Goal: Task Accomplishment & Management: Use online tool/utility

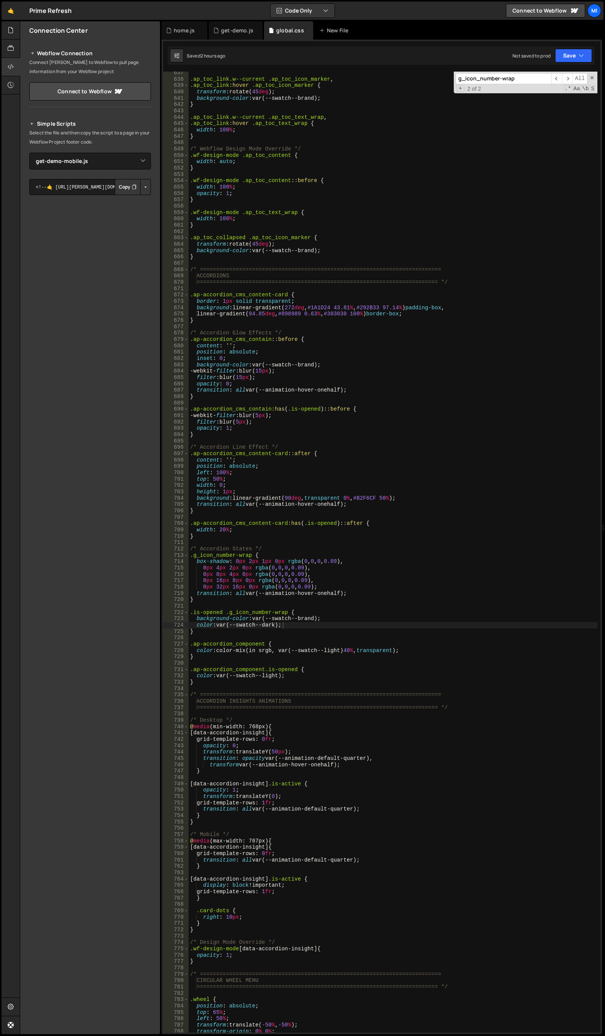
select select "46693"
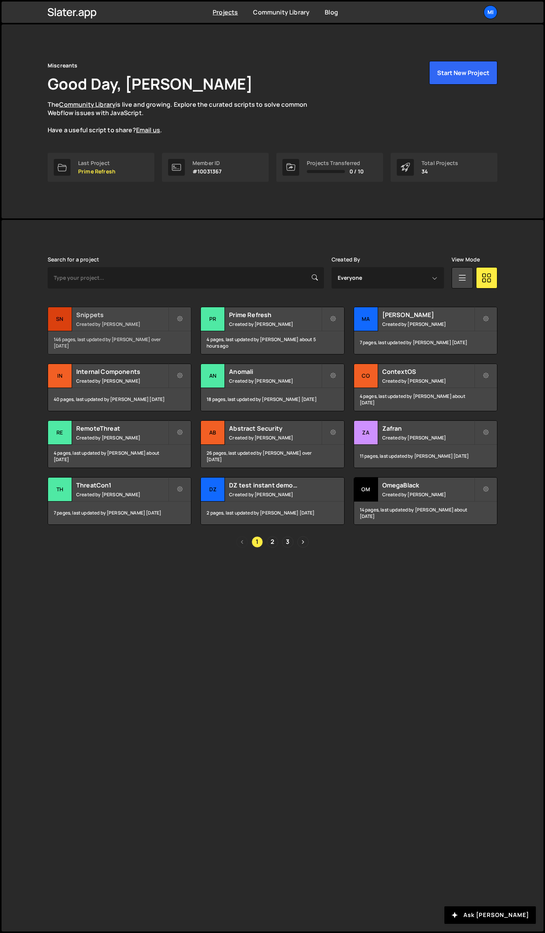
click at [155, 311] on h2 "Snippets" at bounding box center [122, 314] width 92 height 8
click at [269, 540] on link "2" at bounding box center [272, 541] width 11 height 11
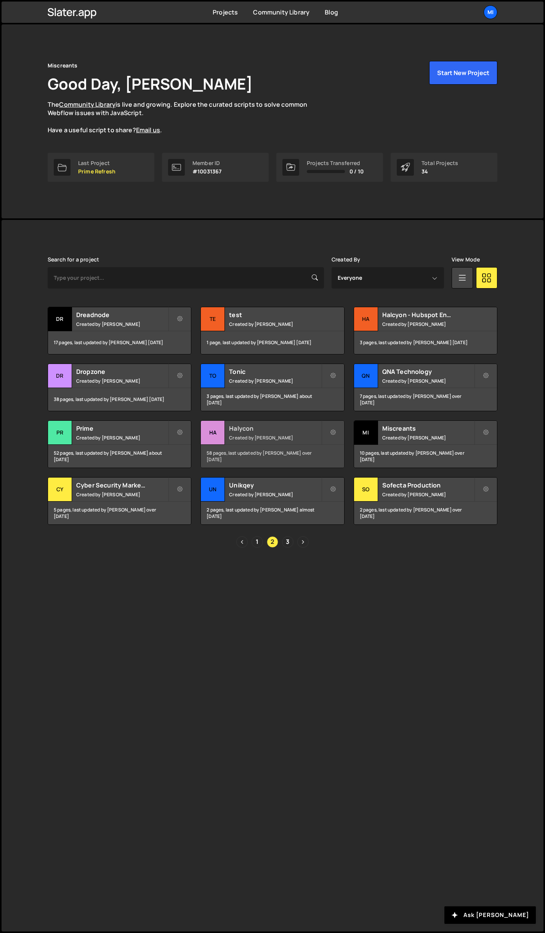
click at [293, 421] on div "Halycon Created by [PERSON_NAME]" at bounding box center [272, 433] width 143 height 24
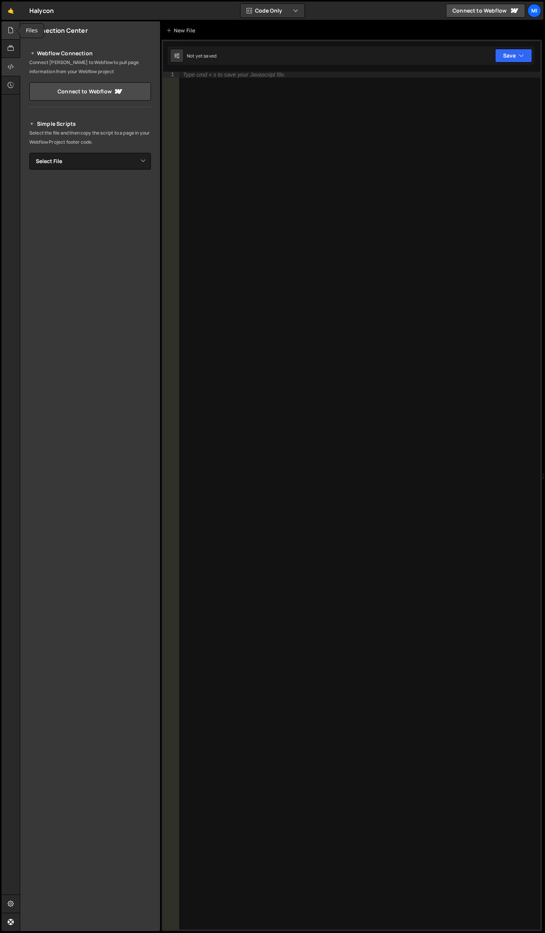
click at [8, 36] on div at bounding box center [11, 30] width 19 height 18
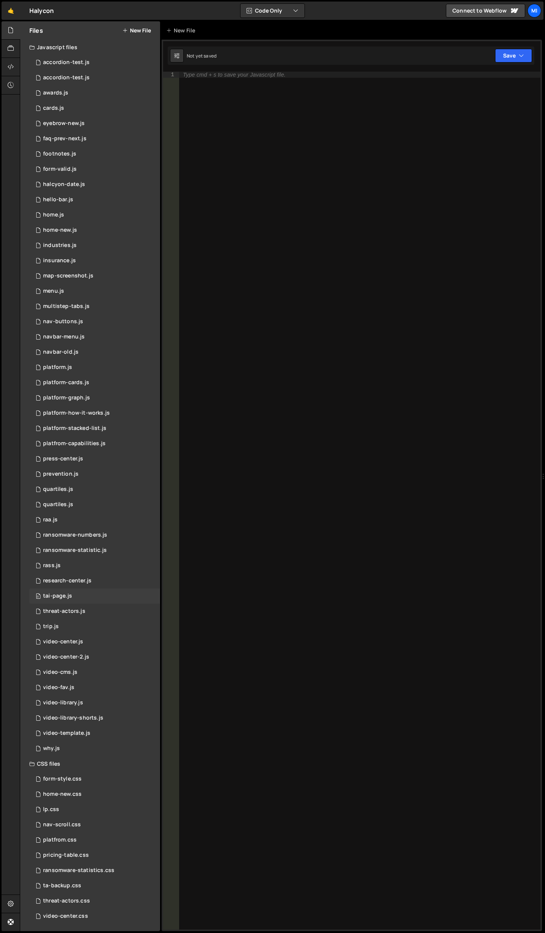
scroll to position [0, 0]
click at [94, 613] on div "0 threat-actors.js 0" at bounding box center [94, 610] width 131 height 15
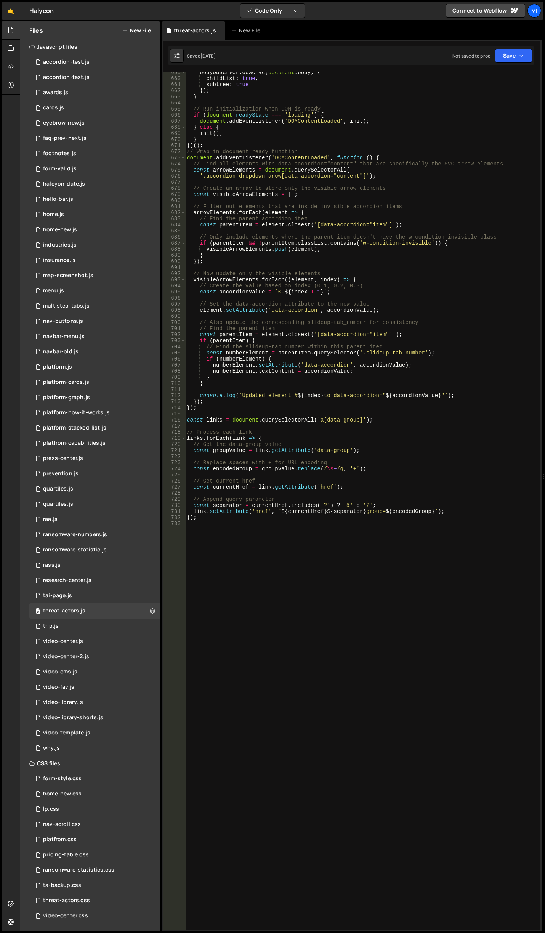
scroll to position [4014, 0]
click at [261, 585] on div "bodyObserver . observe ( document . body , { childList : true , subtree : true …" at bounding box center [361, 504] width 352 height 870
click at [96, 593] on div "0 tai-page.js 0" at bounding box center [94, 595] width 131 height 15
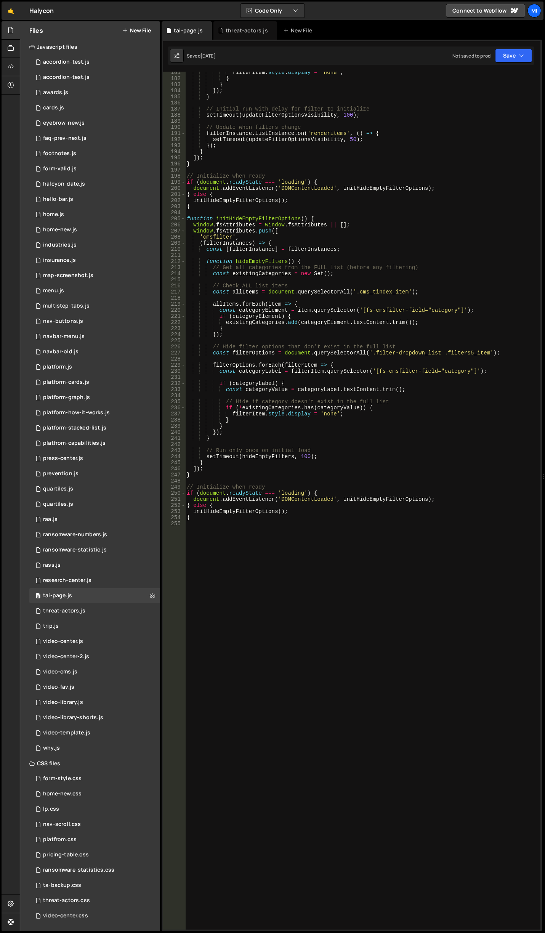
scroll to position [1100, 0]
click at [246, 571] on div "filterItem . style . display = 'none' ; } } }) ; } // Initial run with delay fo…" at bounding box center [361, 504] width 352 height 870
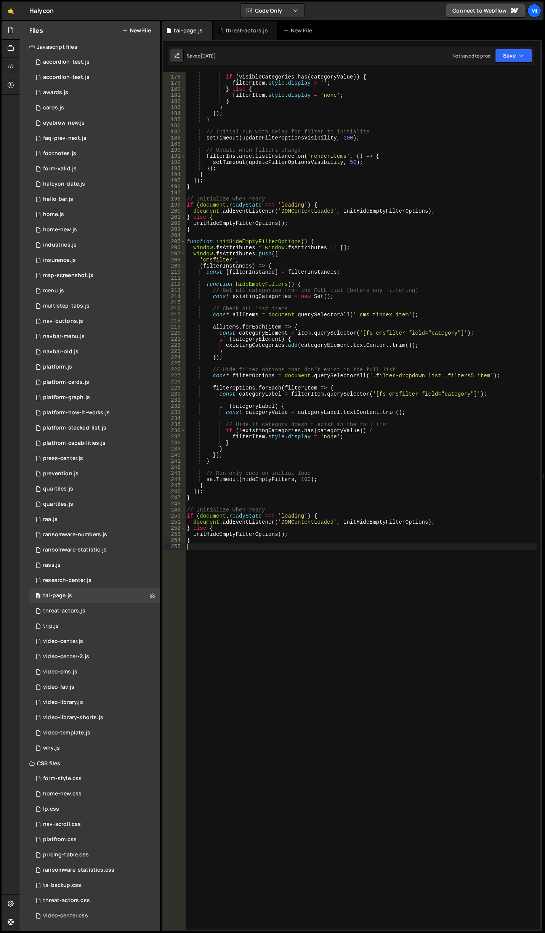
scroll to position [1031, 0]
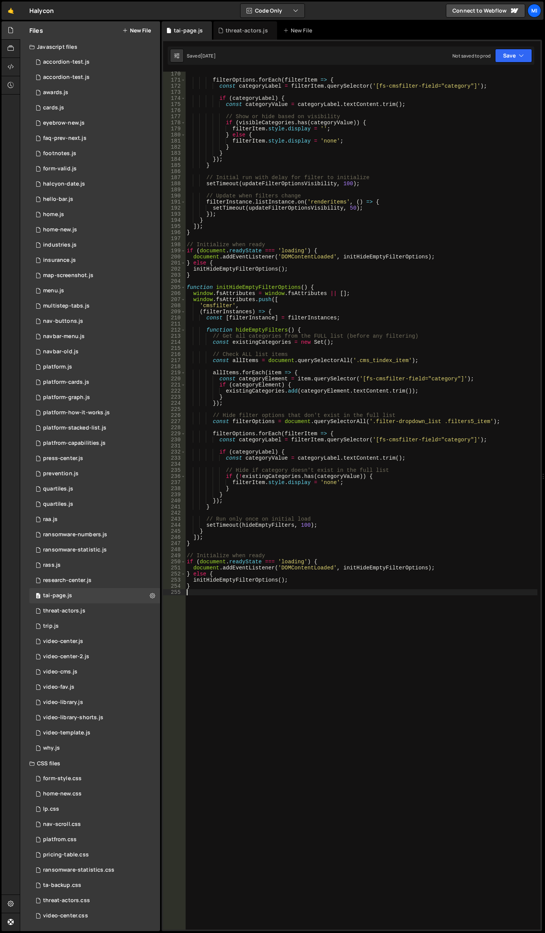
click at [350, 384] on div "filterOptions . forEach ( filterItem => { const categoryLabel = filterItem . qu…" at bounding box center [361, 506] width 352 height 870
type textarea "if (categoryElement) {"
type input "wrapp"
click at [76, 579] on div "research-center.js" at bounding box center [67, 580] width 48 height 7
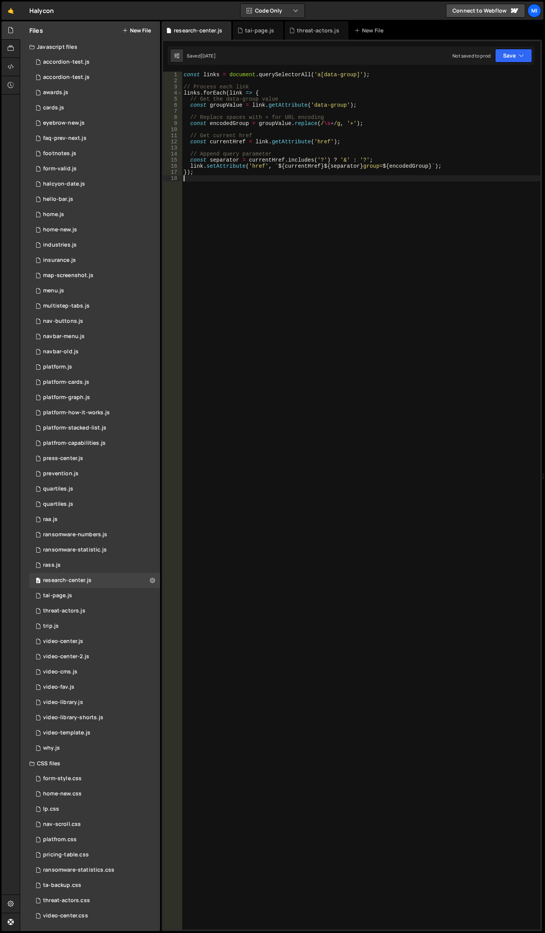
click at [323, 199] on div "const links = document . querySelectorAll ( 'a[data-group]' ) ; // Process each…" at bounding box center [361, 507] width 358 height 870
click at [93, 903] on div "threat-actors.css 0" at bounding box center [94, 900] width 131 height 15
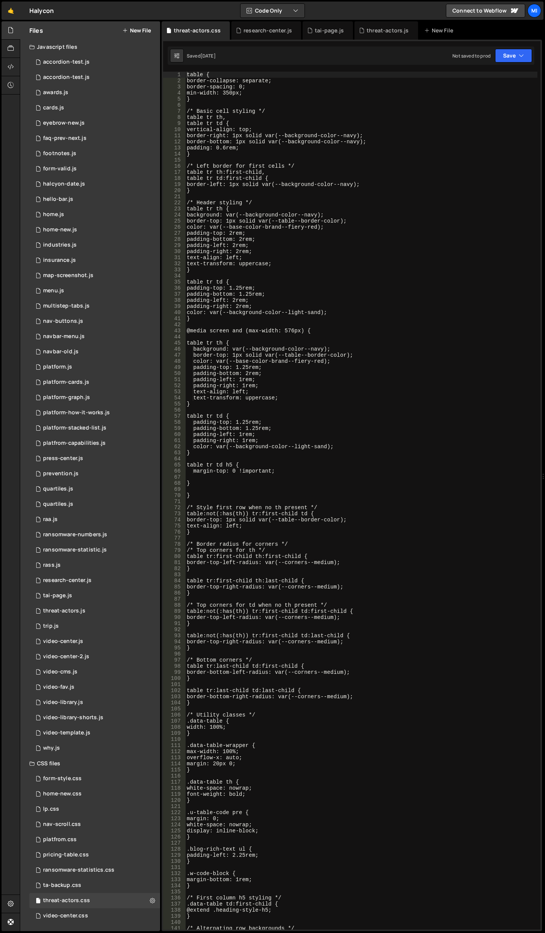
type textarea "}"
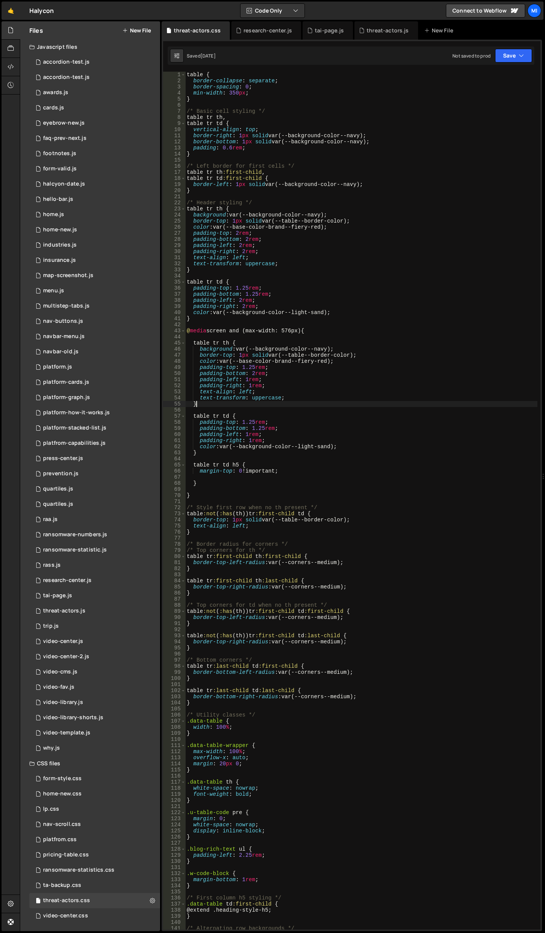
click at [360, 401] on div "table { border-collapse : separate ; border-spacing : 0 ; min-width : 350 px ; …" at bounding box center [361, 507] width 352 height 870
click at [472, 82] on input "data-wrapp" at bounding box center [443, 78] width 96 height 11
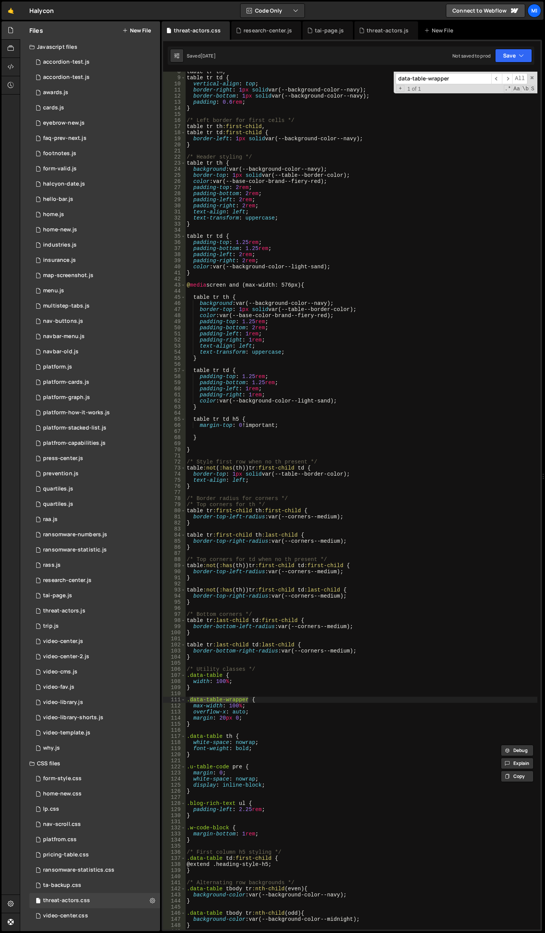
scroll to position [46, 0]
type input "data-table-wrapper"
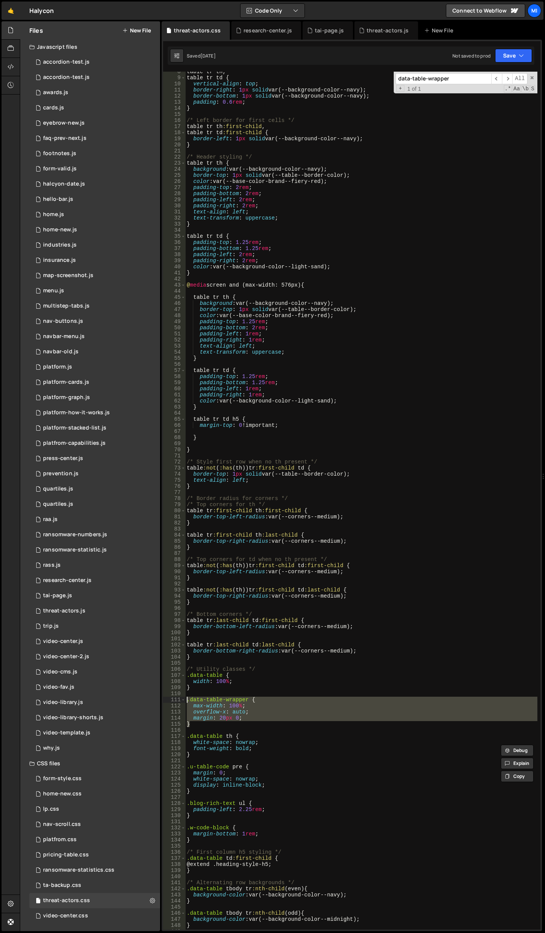
drag, startPoint x: 194, startPoint y: 725, endPoint x: 177, endPoint y: 699, distance: 31.2
click at [177, 699] on div "} 8 9 10 11 12 13 14 15 16 17 18 19 20 21 22 23 24 25 26 27 28 29 30 31 32 33 3…" at bounding box center [351, 501] width 377 height 858
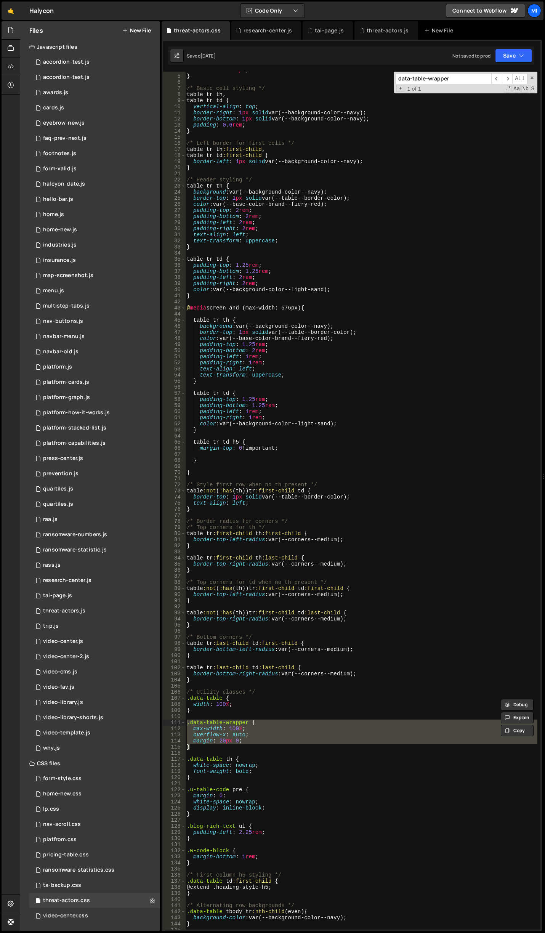
scroll to position [0, 0]
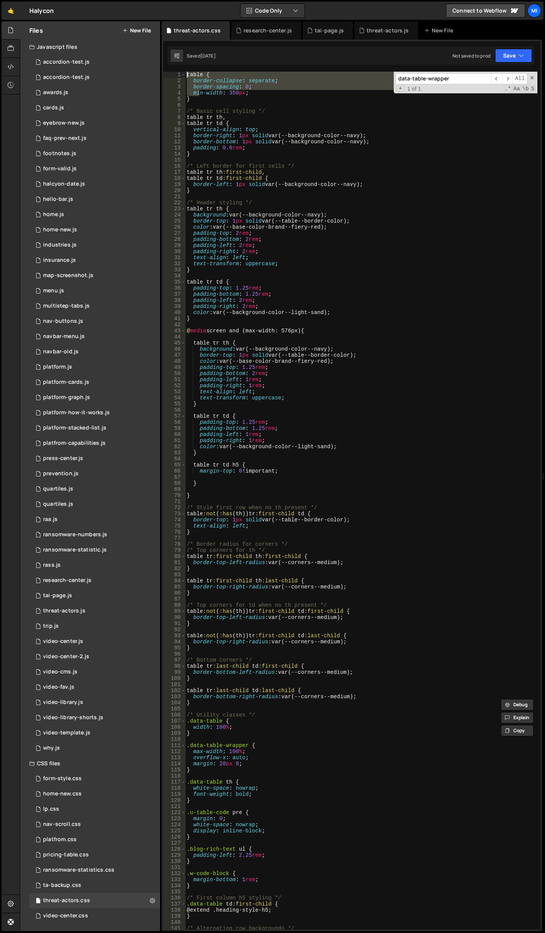
drag, startPoint x: 200, startPoint y: 95, endPoint x: 175, endPoint y: 77, distance: 31.1
click at [175, 77] on div ".data-table-wrapper { max-width: 100%; 1 2 3 4 5 6 7 8 9 10 11 12 13 14 15 16 1…" at bounding box center [351, 501] width 377 height 858
click at [206, 97] on div "table { border-collapse : separate ; border-spacing : 0 ; min-width : 350 px ; …" at bounding box center [361, 507] width 352 height 870
type textarea "}"
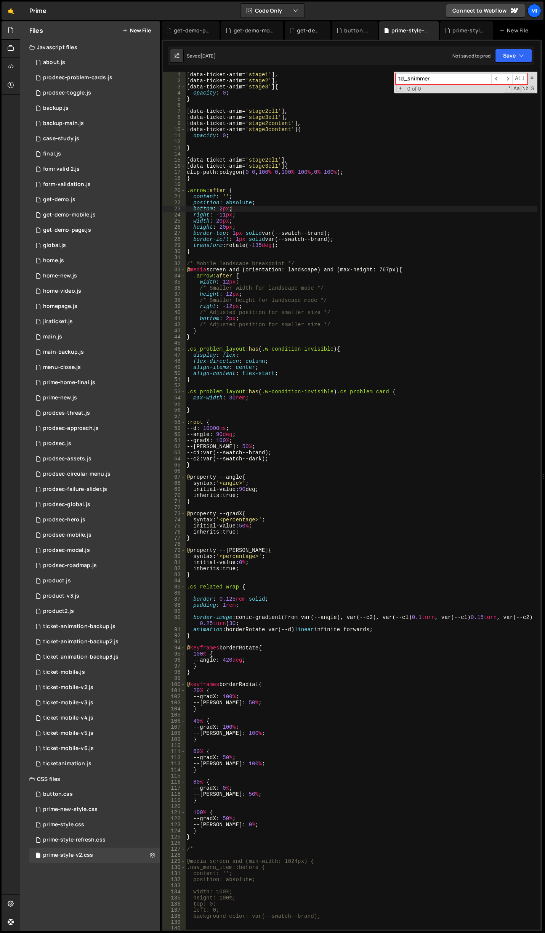
scroll to position [23, 0]
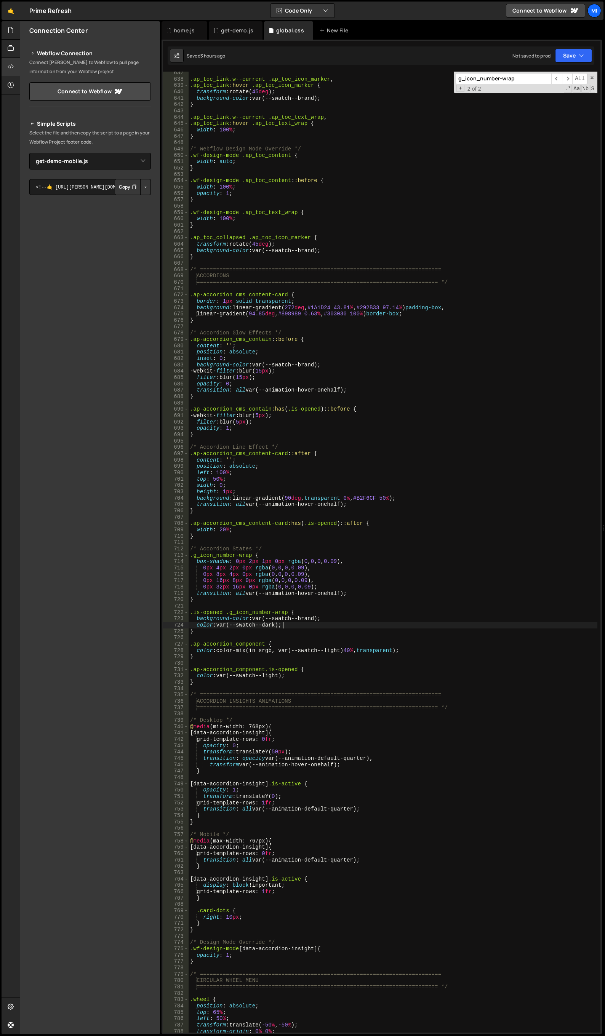
select select "46693"
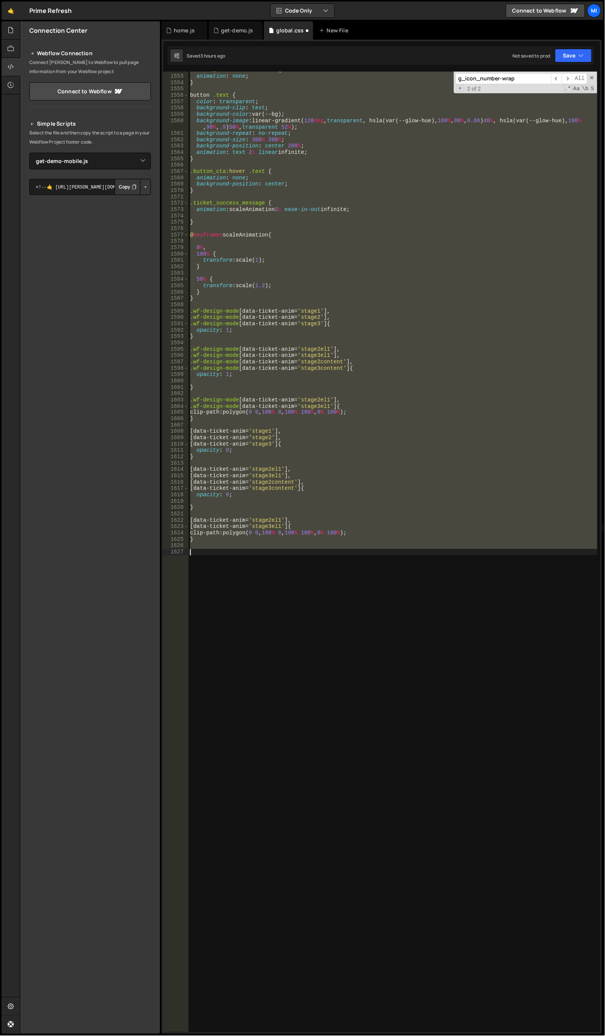
scroll to position [10056, 0]
type textarea "}"
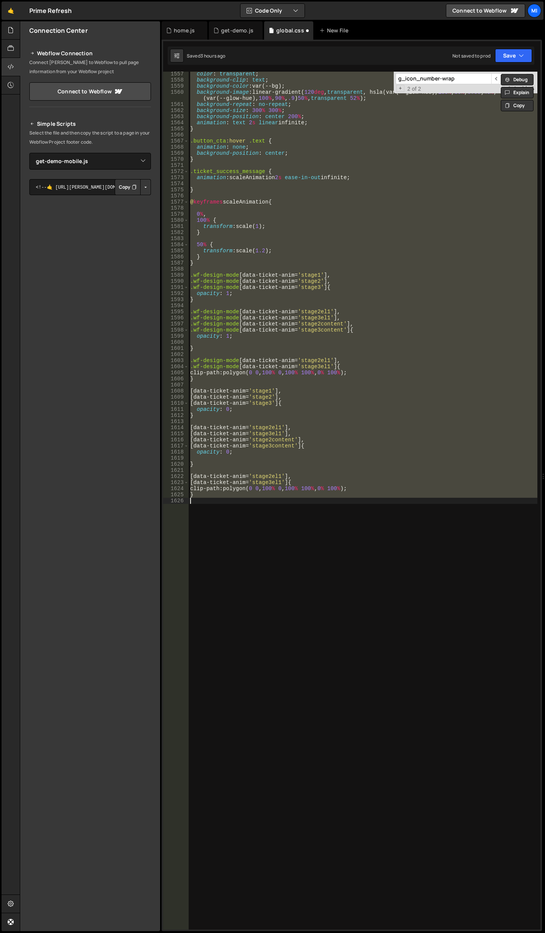
scroll to position [9730, 0]
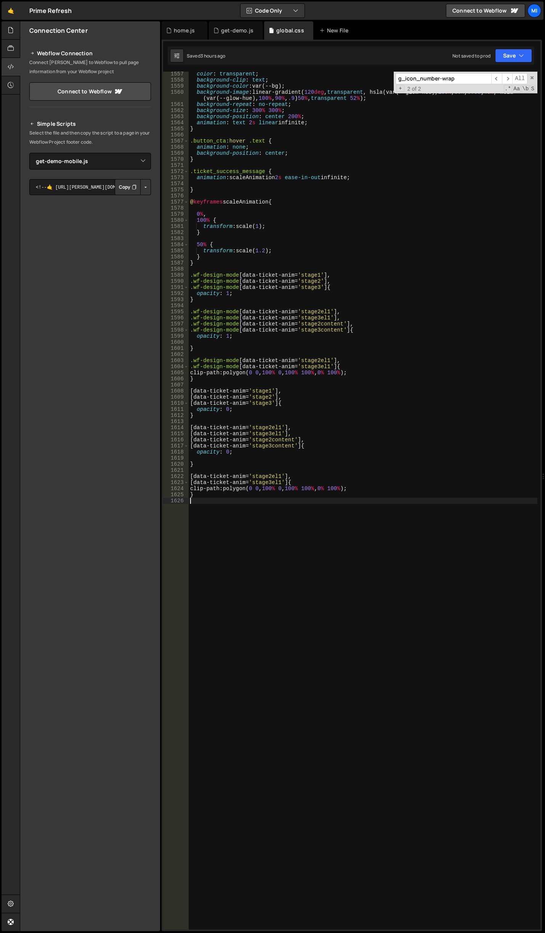
click at [219, 21] on div "Hold on a sec... Are you certain you wish to leave this page? Any changes you'v…" at bounding box center [272, 466] width 545 height 933
click at [226, 29] on div "get-demo.js" at bounding box center [237, 31] width 32 height 8
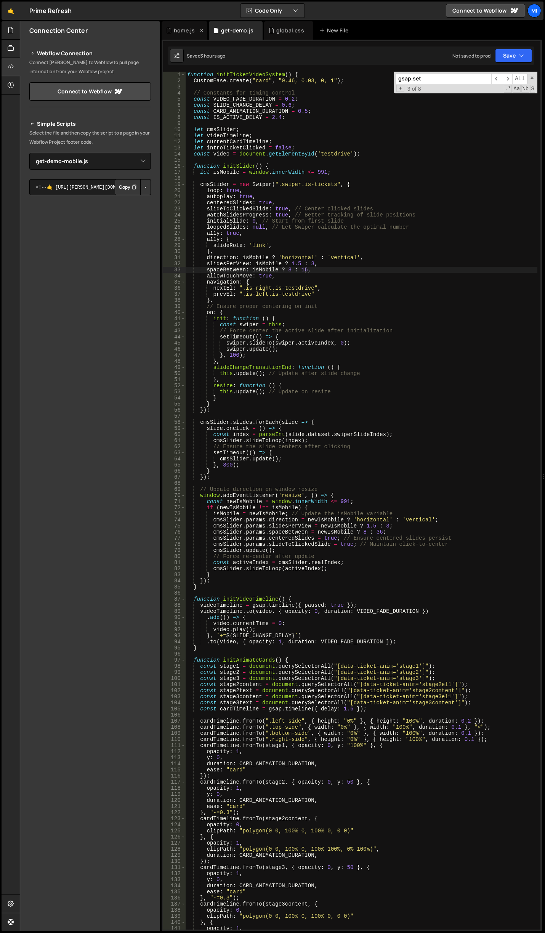
click at [184, 28] on div "home.js" at bounding box center [184, 31] width 21 height 8
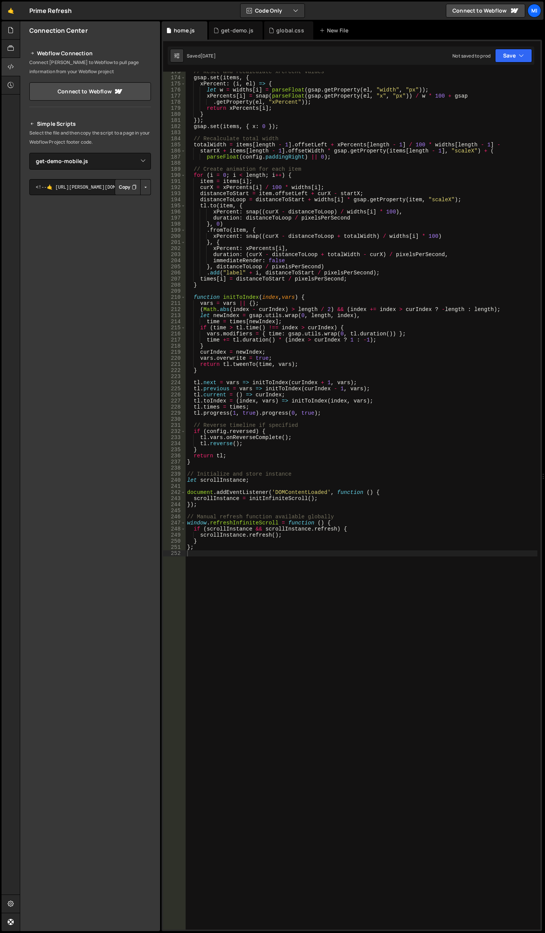
scroll to position [1051, 0]
click at [408, 730] on div "// Reset and recalculate xPercent values gsap . set ( items , { xPercent : ( i …" at bounding box center [362, 504] width 352 height 870
paste textarea "document.addEventListener('DOMContentLoaded', initTabsScrollTrigger);"
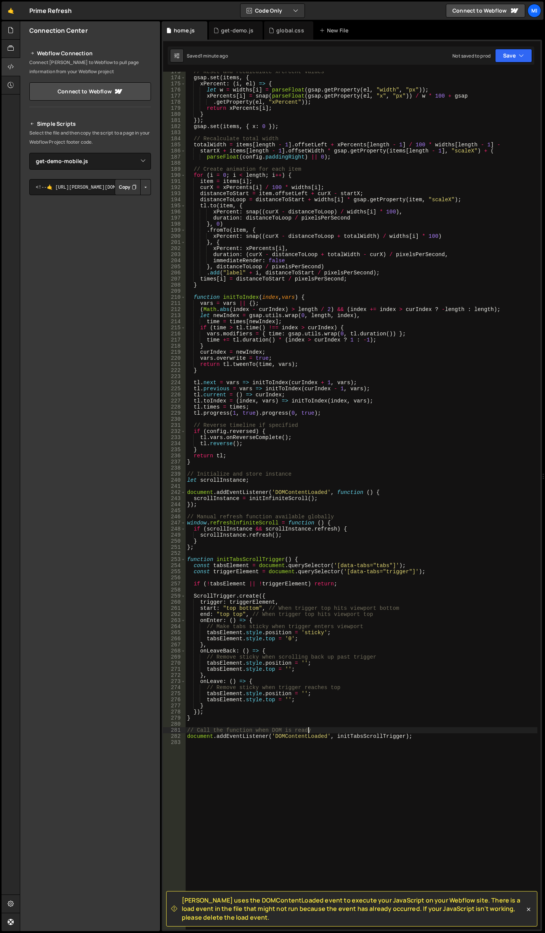
click at [341, 569] on div "// Reset and recalculate xPercent values gsap . set ( items , { xPercent : ( i …" at bounding box center [362, 504] width 352 height 870
click at [368, 638] on div "// Reset and recalculate xPercent values gsap . set ( items , { xPercent : ( i …" at bounding box center [362, 504] width 352 height 870
drag, startPoint x: 372, startPoint y: 567, endPoint x: 385, endPoint y: 567, distance: 12.6
click at [385, 567] on div "// Reset and recalculate xPercent values gsap . set ( items , { xPercent : ( i …" at bounding box center [362, 504] width 352 height 870
paste textarea "rigger"
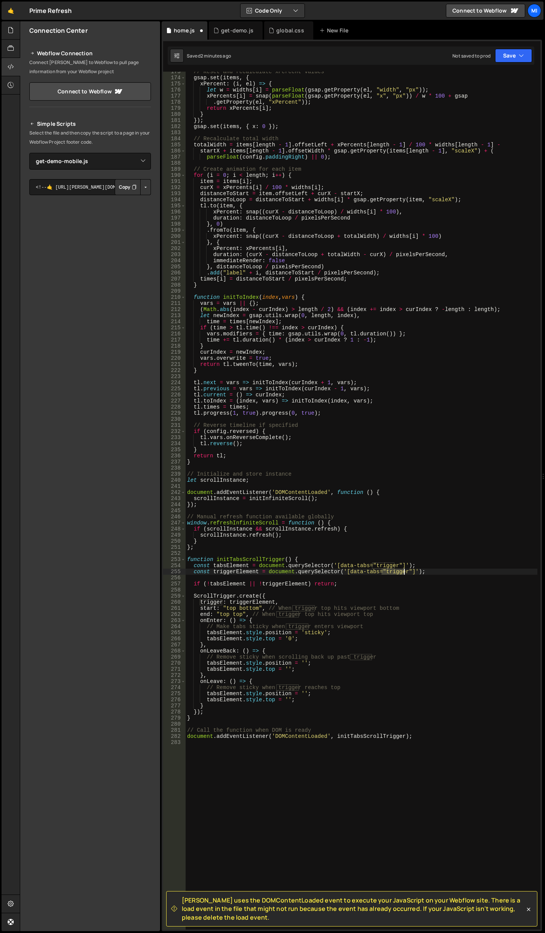
drag, startPoint x: 381, startPoint y: 574, endPoint x: 404, endPoint y: 573, distance: 23.3
click at [404, 573] on div "// Reset and recalculate xPercent values gsap . set ( items , { xPercent : ( i …" at bounding box center [362, 504] width 352 height 870
paste textarea "arget"
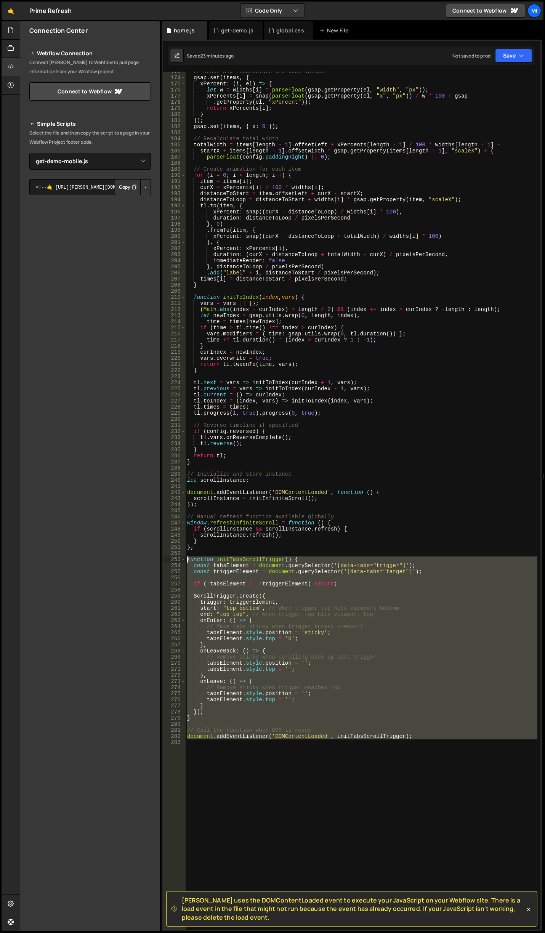
drag, startPoint x: 361, startPoint y: 692, endPoint x: 187, endPoint y: 560, distance: 218.6
click at [187, 560] on div "// Reset and recalculate xPercent values gsap . set ( items , { xPercent : ( i …" at bounding box center [362, 504] width 352 height 870
type textarea "function initTabsScrollTrigger() { const tabsElement = document.querySelector('…"
click at [306, 807] on div "// Reset and recalculate xPercent values gsap . set ( items , { xPercent : ( i …" at bounding box center [362, 501] width 352 height 858
drag, startPoint x: 415, startPoint y: 785, endPoint x: 136, endPoint y: 557, distance: 361.2
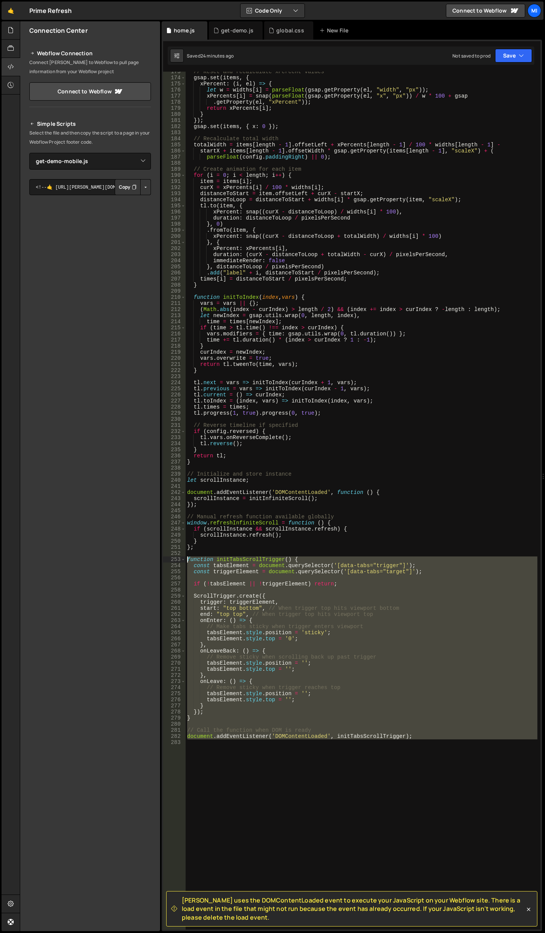
click at [136, 557] on div "Files New File Javascript files 0 get-demo-mobile.js 0 0 get-demo.js 0 0 home.j…" at bounding box center [282, 476] width 525 height 910
paste textarea "document.addEventListener('DOMContentLoaded', initTabsScrollTrigger"
type textarea "document.addEventListener('DOMContentLoaded', initTabsScrollTrigger);"
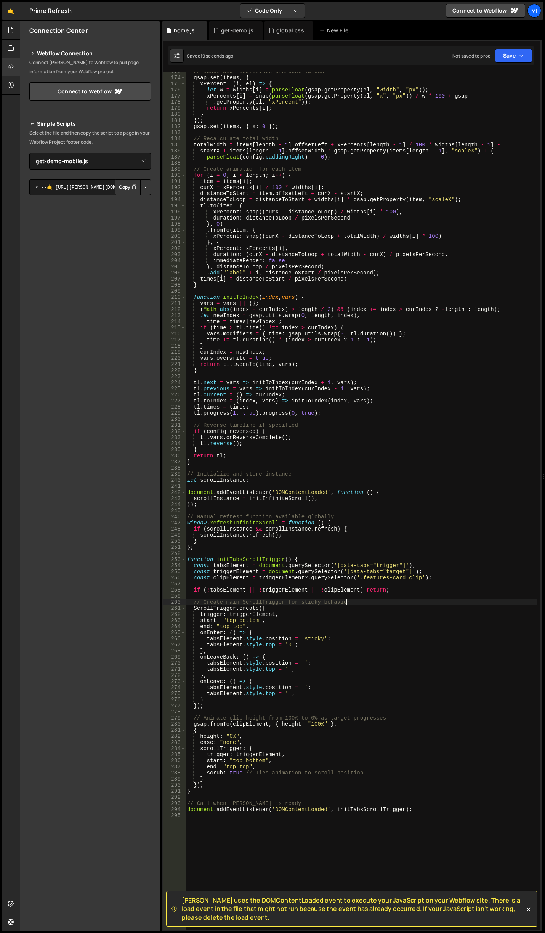
click at [390, 601] on div "// Reset and recalculate xPercent values gsap . set ( items , { xPercent : ( i …" at bounding box center [362, 504] width 352 height 870
type textarea "// Create main ScrollTrigger for sticky behavior"
click at [397, 594] on div "// Reset and recalculate xPercent values gsap . set ( items , { xPercent : ( i …" at bounding box center [362, 504] width 352 height 870
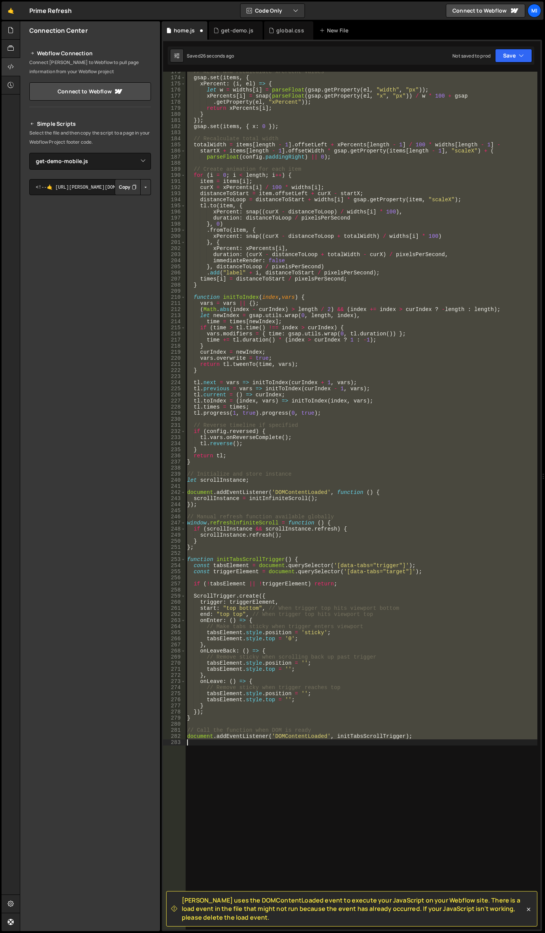
click at [394, 609] on div "// Reset and recalculate xPercent values gsap . set ( items , { xPercent : ( i …" at bounding box center [362, 501] width 352 height 858
type textarea "start: "top bottom", // When trigger top hits viewport bottom"
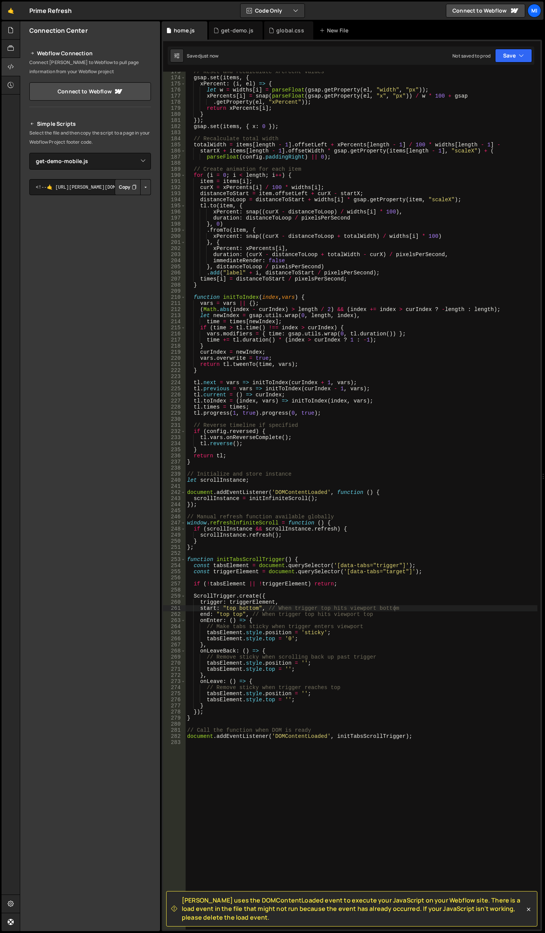
click at [484, 786] on div "// Reset and recalculate xPercent values gsap . set ( items , { xPercent : ( i …" at bounding box center [362, 504] width 352 height 870
paste textarea "document.addEventListener('DOMContentLoaded', initTabsScrollTrigger);"
type textarea "document.addEventListener('DOMContentLoaded', initTabsScrollTrigger);"
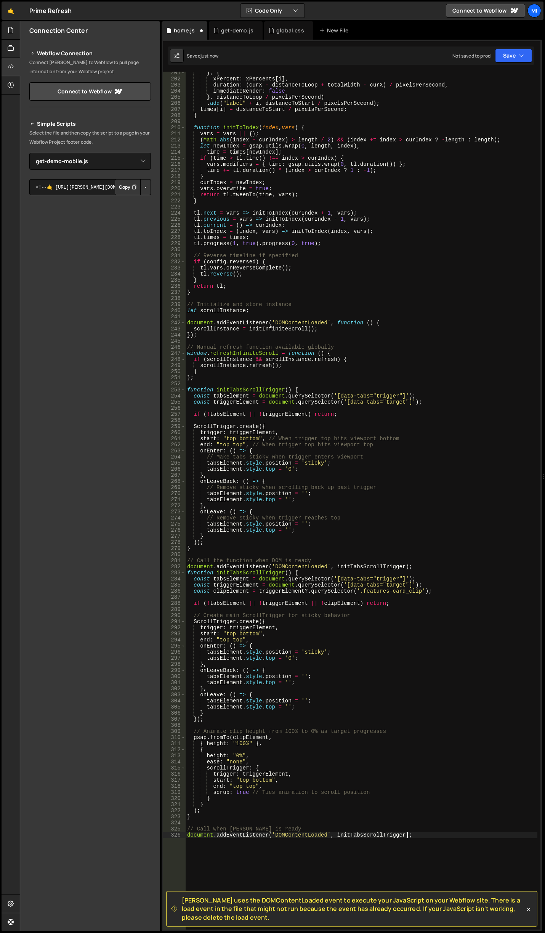
scroll to position [1221, 0]
click at [419, 566] on div "} , { xPercent : xPercents [ i ] , duration : ( curX - distanceToLoop + totalWi…" at bounding box center [362, 505] width 352 height 870
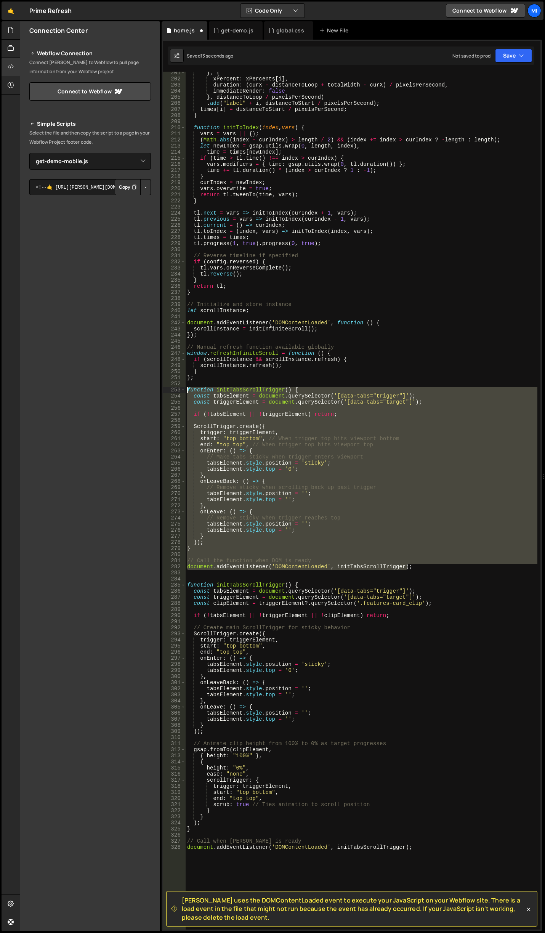
drag, startPoint x: 418, startPoint y: 568, endPoint x: 124, endPoint y: 388, distance: 344.3
click at [124, 388] on div "Files New File Javascript files 0 get-demo-mobile.js 0 0 get-demo.js 0 0 home.j…" at bounding box center [282, 476] width 525 height 910
type textarea "function initTabsScrollTrigger() { const tabsElement = document.querySelector('…"
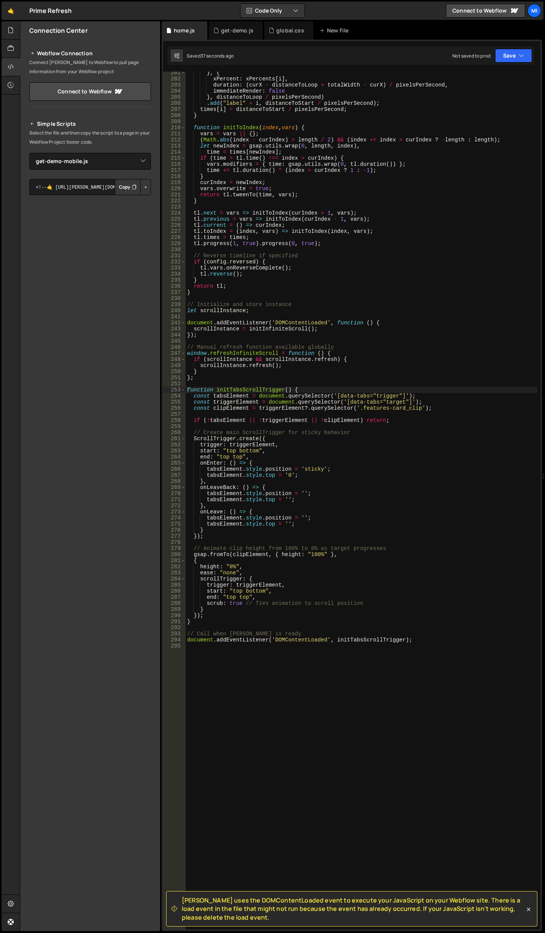
drag, startPoint x: 370, startPoint y: 608, endPoint x: 378, endPoint y: 611, distance: 8.1
click at [370, 608] on div "} , { xPercent : xPercents [ i ] , duration : ( curX - distanceToLoop + totalWi…" at bounding box center [362, 505] width 352 height 870
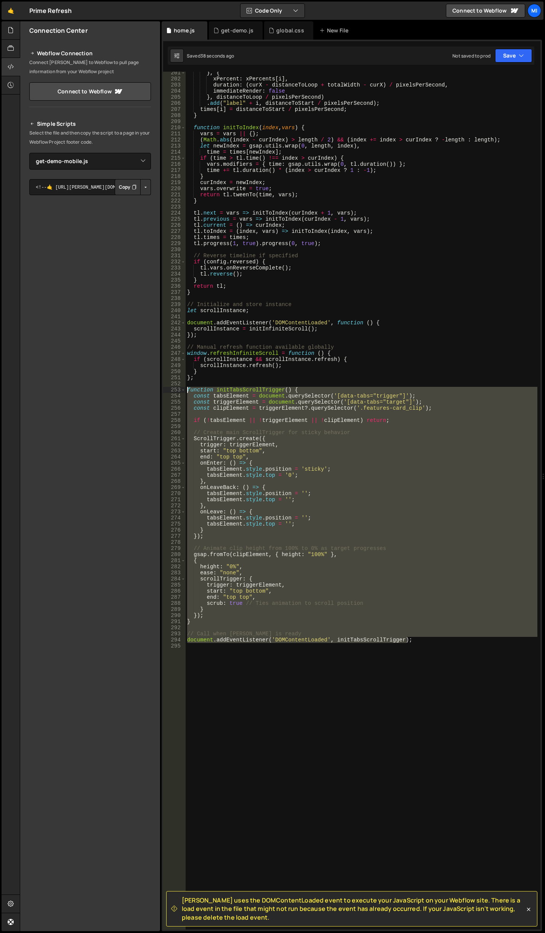
drag, startPoint x: 429, startPoint y: 637, endPoint x: 158, endPoint y: 389, distance: 366.7
click at [158, 389] on div "Files New File Javascript files 0 get-demo-mobile.js 0 0 get-demo.js 0 0 home.j…" at bounding box center [282, 476] width 525 height 910
paste textarea "document.addEventListener('DOMContentLoaded', initTabsScrollTrigger"
type textarea "document.addEventListener('DOMContentLoaded', initTabsScrollTrigger);"
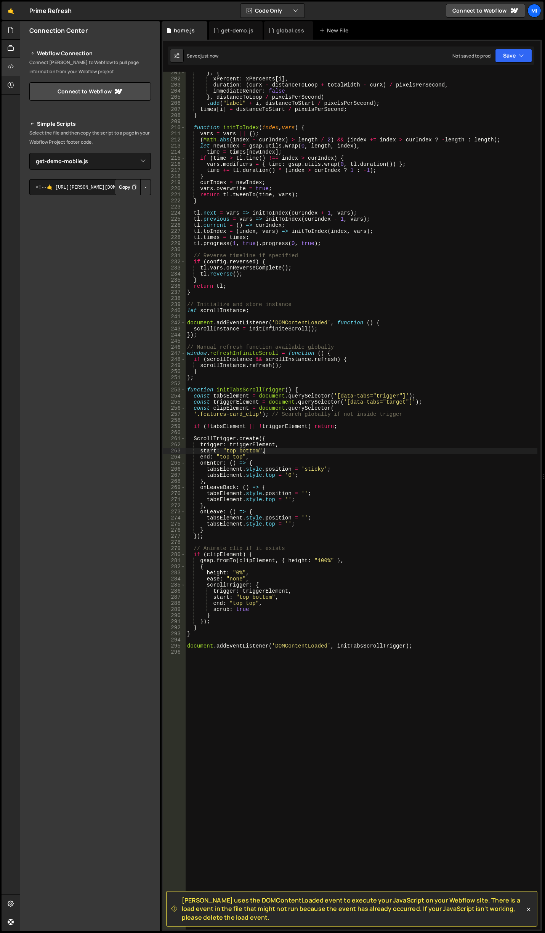
click at [404, 451] on div "} , { xPercent : xPercents [ i ] , duration : ( curX - distanceToLoop + totalWi…" at bounding box center [362, 505] width 352 height 870
click at [394, 448] on div "} , { xPercent : xPercents [ i ] , duration : ( curX - distanceToLoop + totalWi…" at bounding box center [362, 505] width 352 height 870
click at [315, 601] on div "} , { xPercent : xPercents [ i ] , duration : ( curX - distanceToLoop + totalWi…" at bounding box center [362, 505] width 352 height 870
click at [329, 408] on div "} , { xPercent : xPercents [ i ] , duration : ( curX - distanceToLoop + totalWi…" at bounding box center [362, 505] width 352 height 870
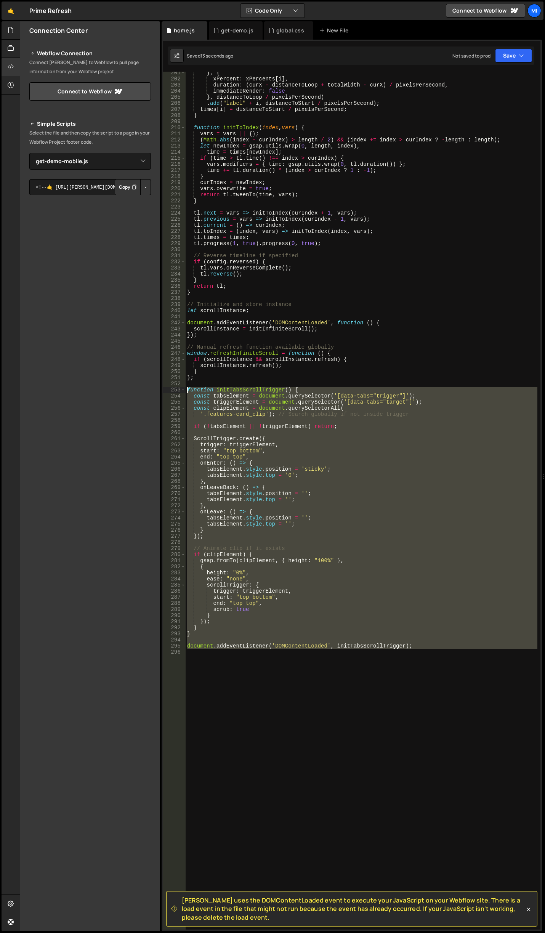
drag, startPoint x: 450, startPoint y: 655, endPoint x: 146, endPoint y: 391, distance: 402.1
click at [146, 391] on div "Files New File Javascript files 0 get-demo-mobile.js 0 0 get-demo.js 0 0 home.j…" at bounding box center [282, 476] width 525 height 910
click at [259, 551] on div "} , { xPercent : xPercents [ i ] , duration : ( curX - distanceToLoop + totalWi…" at bounding box center [362, 501] width 352 height 858
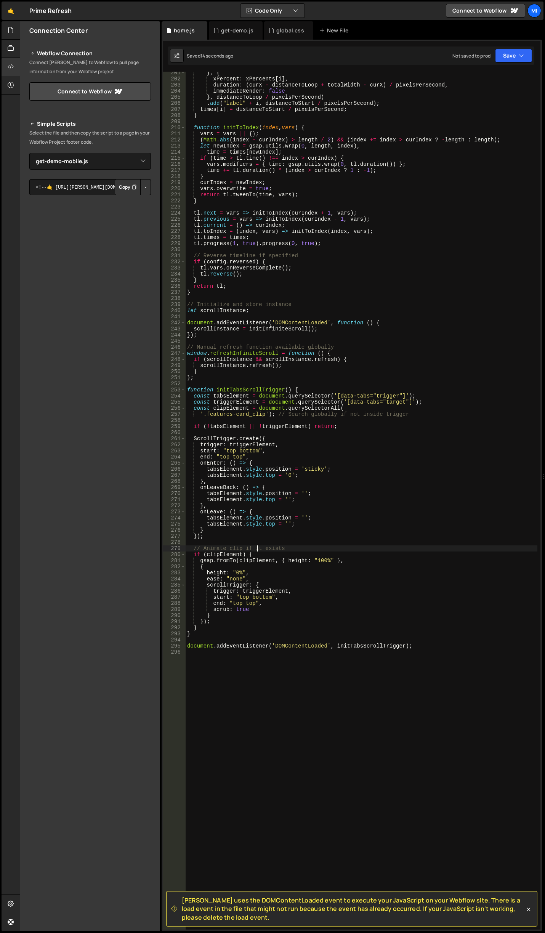
scroll to position [0, 6]
click at [266, 576] on div "} , { xPercent : xPercents [ i ] , duration : ( curX - distanceToLoop + totalWi…" at bounding box center [362, 505] width 352 height 870
drag, startPoint x: 228, startPoint y: 560, endPoint x: 218, endPoint y: 560, distance: 10.3
click at [218, 560] on div "} , { xPercent : xPercents [ i ] , duration : ( curX - distanceToLoop + totalWi…" at bounding box center [362, 505] width 352 height 870
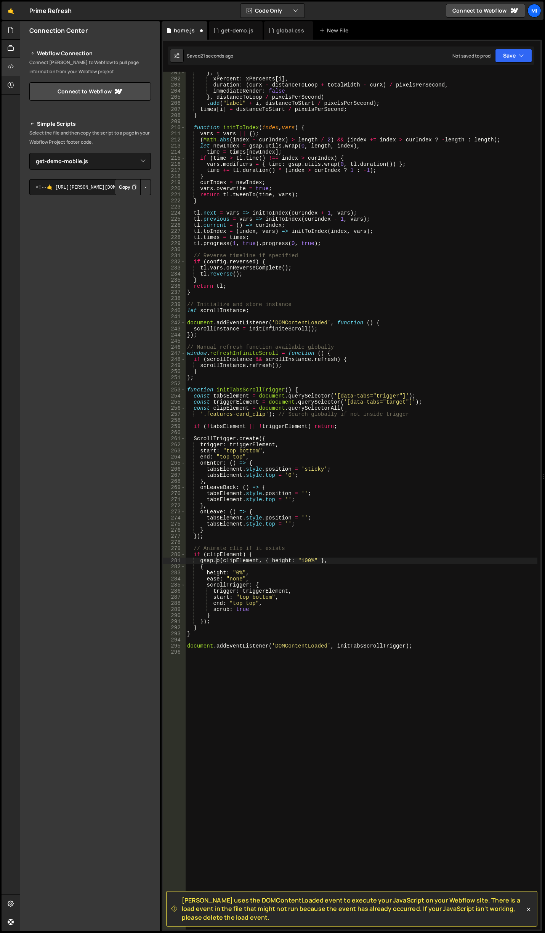
scroll to position [0, 2]
click at [286, 556] on div "} , { xPercent : xPercents [ i ] , duration : ( curX - distanceToLoop + totalWi…" at bounding box center [362, 505] width 352 height 870
drag, startPoint x: 266, startPoint y: 559, endPoint x: 335, endPoint y: 562, distance: 69.8
click at [335, 562] on div "} , { xPercent : xPercents [ i ] , duration : ( curX - distanceToLoop + totalWi…" at bounding box center [362, 505] width 352 height 870
click at [264, 576] on div "} , { xPercent : xPercents [ i ] , duration : ( curX - distanceToLoop + totalWi…" at bounding box center [362, 505] width 352 height 870
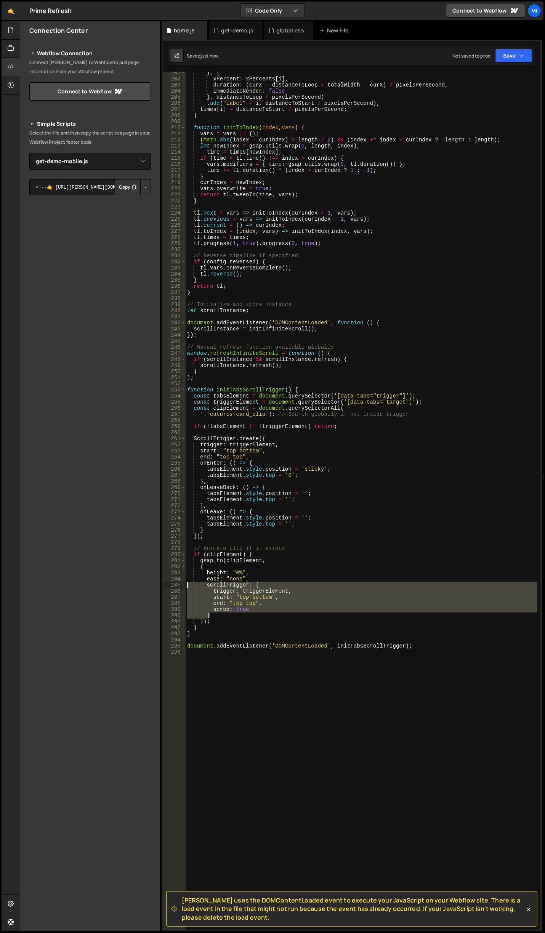
drag, startPoint x: 211, startPoint y: 613, endPoint x: 179, endPoint y: 582, distance: 44.7
click at [179, 582] on div "ease: "none", 201 202 203 204 205 206 207 208 209 210 211 212 213 214 215 216 2…" at bounding box center [351, 501] width 377 height 858
type textarea "scrollTrigger: { trigger: triggerElement,"
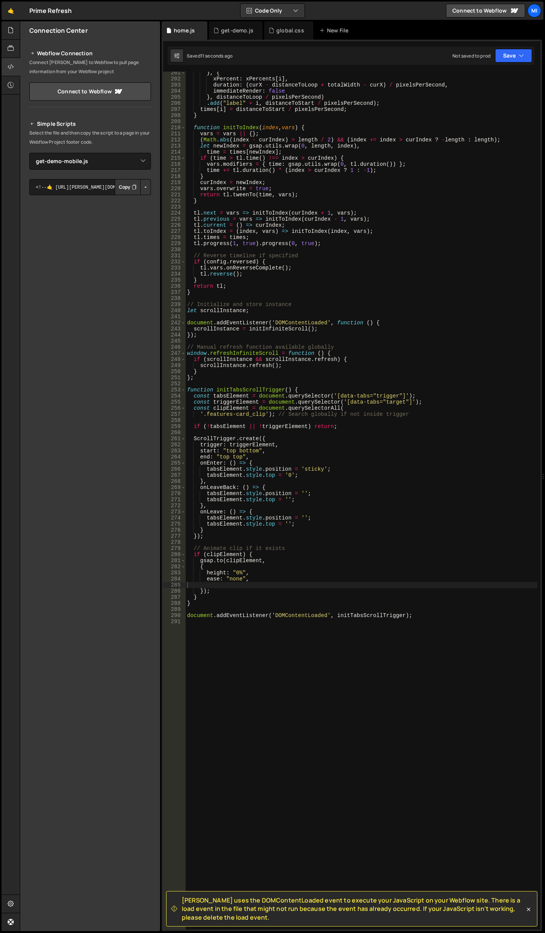
click at [295, 418] on div "} , { xPercent : xPercents [ i ] , duration : ( curX - distanceToLoop + totalWi…" at bounding box center [362, 505] width 352 height 870
drag, startPoint x: 327, startPoint y: 407, endPoint x: 336, endPoint y: 406, distance: 9.2
click at [336, 406] on div "} , { xPercent : xPercents [ i ] , duration : ( curX - distanceToLoop + totalWi…" at bounding box center [362, 505] width 352 height 870
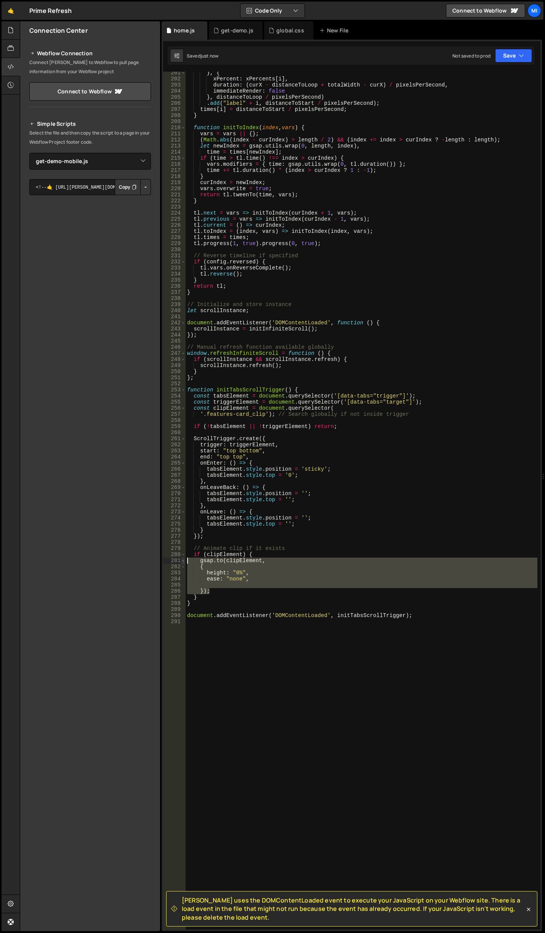
drag, startPoint x: 215, startPoint y: 591, endPoint x: 182, endPoint y: 560, distance: 45.3
click at [182, 560] on div "const clipElement = document.querySelector( 201 202 203 204 205 206 207 208 209…" at bounding box center [351, 501] width 377 height 858
type textarea "gsap.to(clipElement, {"
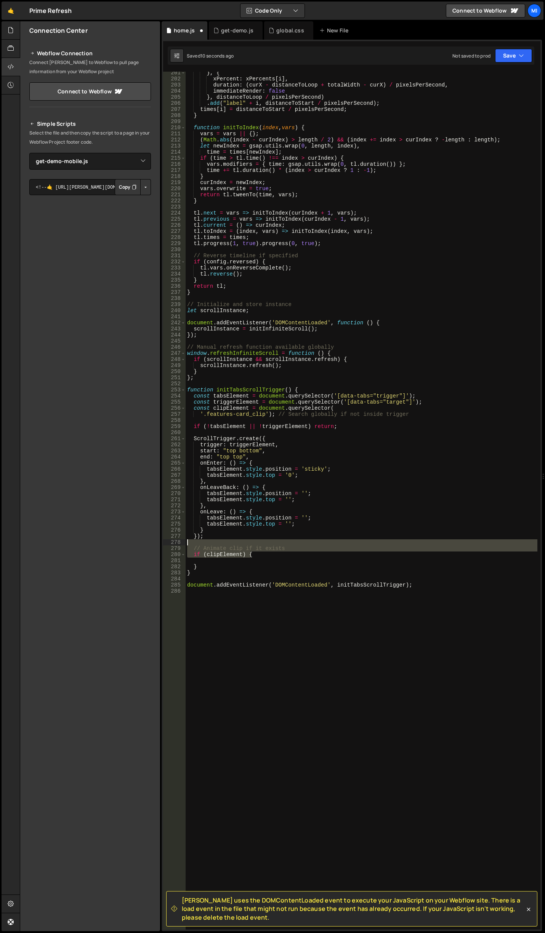
drag, startPoint x: 265, startPoint y: 557, endPoint x: 182, endPoint y: 544, distance: 84.5
click at [181, 544] on div "201 202 203 204 205 206 207 208 209 210 211 212 213 214 215 216 217 218 219 220…" at bounding box center [351, 501] width 377 height 858
type textarea "// Animate clip if it exists"
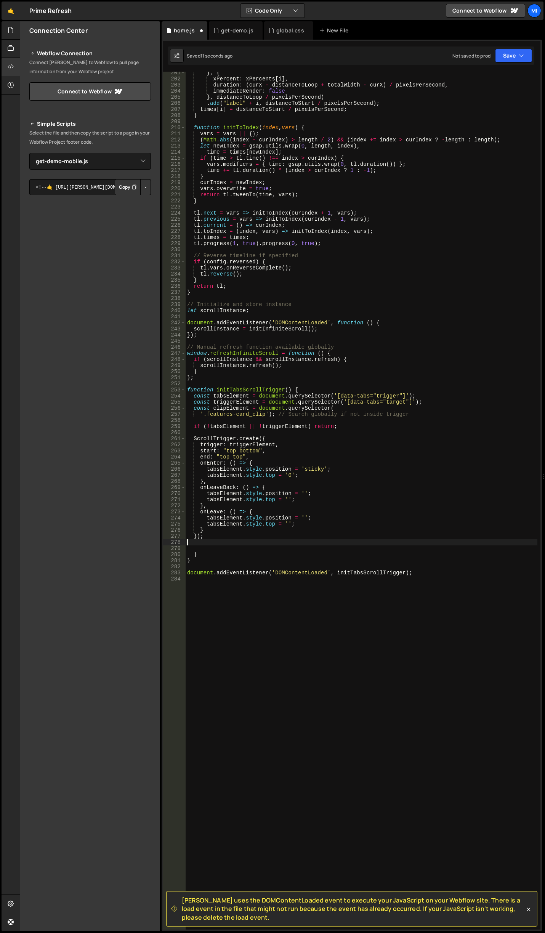
paste textarea "});"
click at [235, 572] on div "} , { xPercent : xPercents [ i ] , duration : ( curX - distanceToLoop + totalWi…" at bounding box center [362, 505] width 352 height 870
type textarea "document.addEventListener('DOMContentLoaded', initTabsScrollTrigger);"
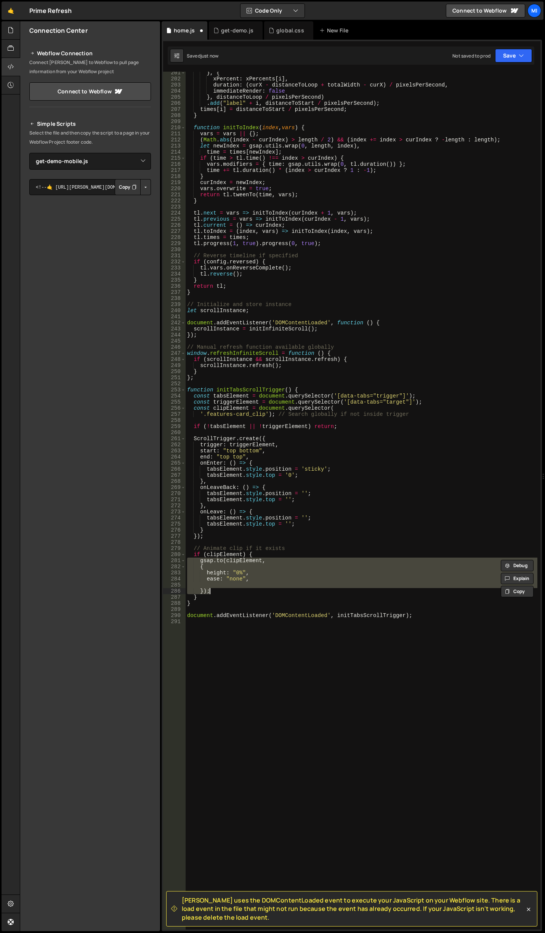
drag, startPoint x: 258, startPoint y: 579, endPoint x: 201, endPoint y: 591, distance: 58.1
click at [258, 579] on div "} , { xPercent : xPercents [ i ] , duration : ( curX - distanceToLoop + totalWi…" at bounding box center [362, 501] width 352 height 858
drag, startPoint x: 209, startPoint y: 590, endPoint x: 194, endPoint y: 562, distance: 31.2
click at [194, 562] on div "} , { xPercent : xPercents [ i ] , duration : ( curX - distanceToLoop + totalWi…" at bounding box center [362, 505] width 352 height 870
type textarea "gsap.to(clipElement, {"
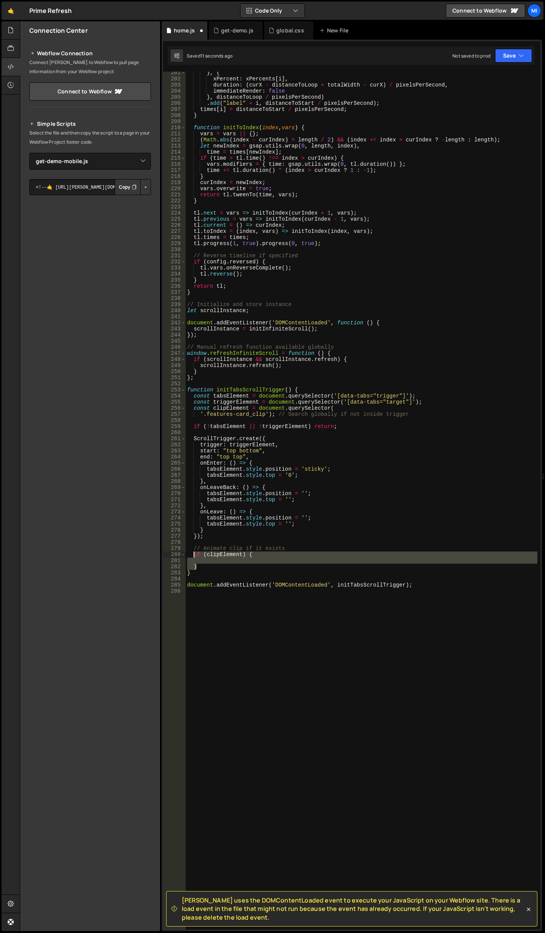
drag, startPoint x: 199, startPoint y: 567, endPoint x: 191, endPoint y: 547, distance: 21.2
click at [191, 547] on div "} , { xPercent : xPercents [ i ] , duration : ( curX - distanceToLoop + totalWi…" at bounding box center [362, 505] width 352 height 870
type textarea "// Animate clip if it exists if (clipElement) {"
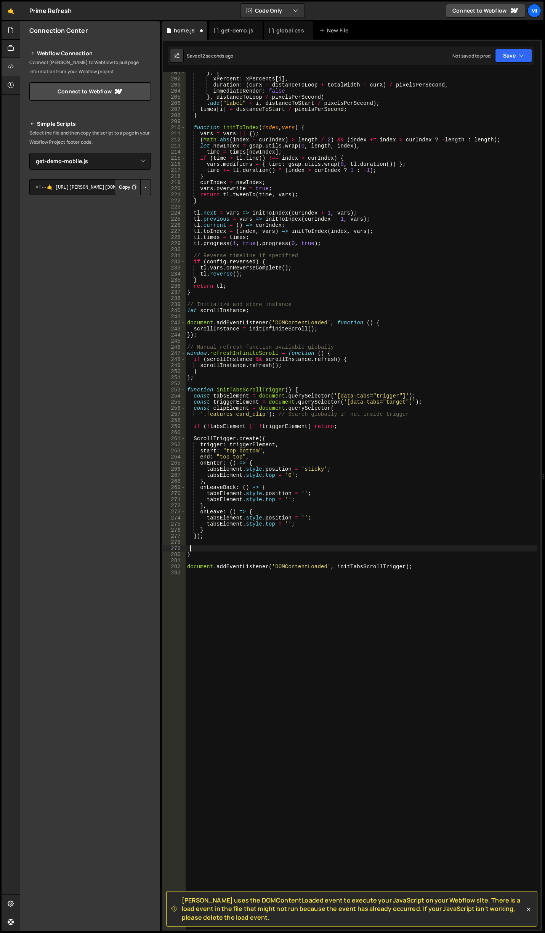
paste textarea "});"
click at [264, 560] on div "} , { xPercent : xPercents [ i ] , duration : ( curX - distanceToLoop + totalWi…" at bounding box center [362, 505] width 352 height 870
click at [251, 413] on div "} , { xPercent : xPercents [ i ] , duration : ( curX - distanceToLoop + totalWi…" at bounding box center [362, 505] width 352 height 870
drag, startPoint x: 207, startPoint y: 415, endPoint x: 264, endPoint y: 412, distance: 57.2
click at [264, 412] on div "} , { xPercent : xPercents [ i ] , duration : ( curX - distanceToLoop + totalWi…" at bounding box center [362, 505] width 352 height 870
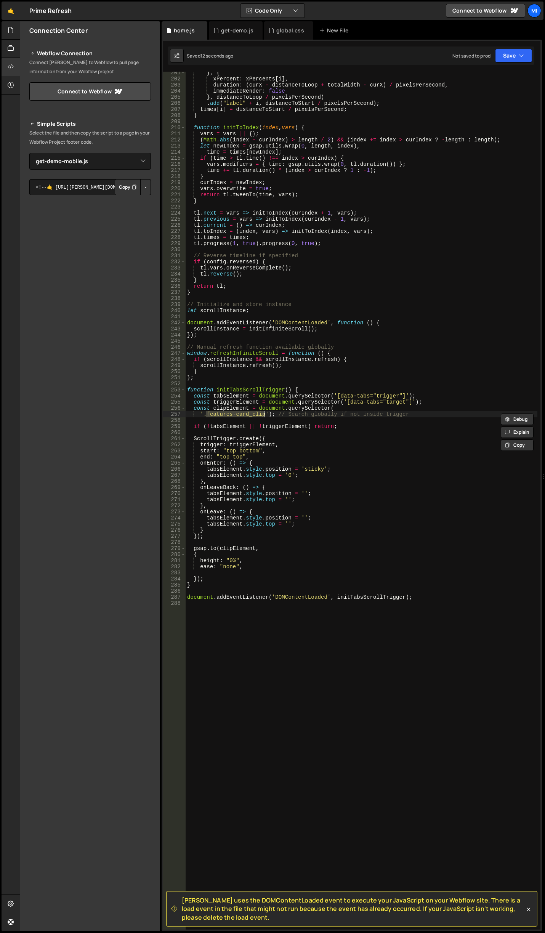
paste textarea
click at [411, 595] on div "} , { xPercent : xPercents [ i ] , duration : ( curX - distanceToLoop + totalWi…" at bounding box center [362, 505] width 352 height 870
type textarea "document.addEventListener('DOMContentLoaded', initTabsScrollTrigger);"
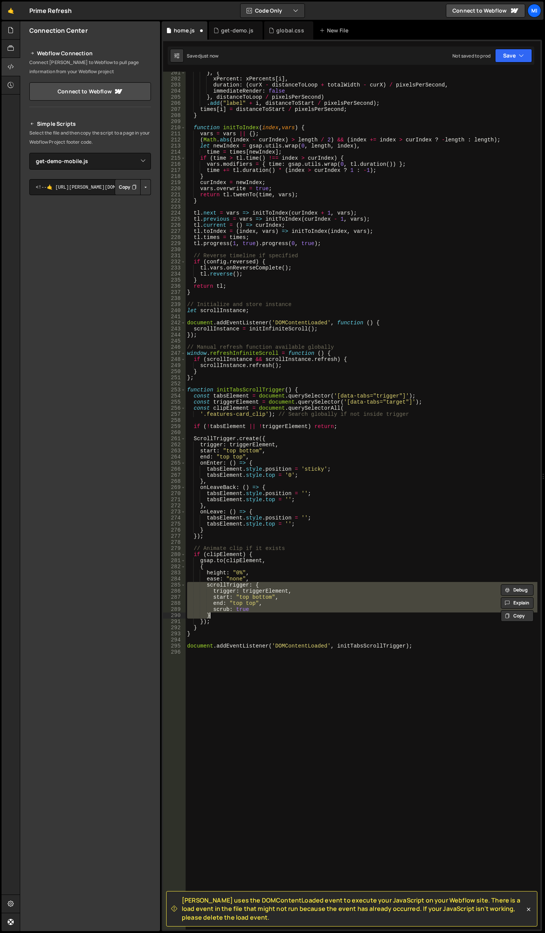
type textarea "document.addEventListener('DOMContentLoaded', initTabsScrollTrigger);"
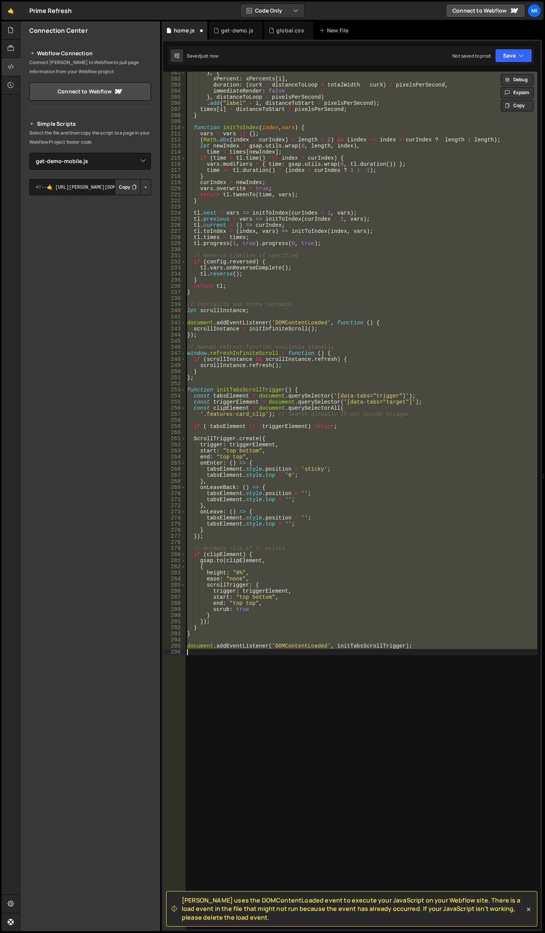
click at [261, 434] on div "} , { xPercent : xPercents [ i ] , duration : ( curX - distanceToLoop + totalWi…" at bounding box center [362, 501] width 352 height 858
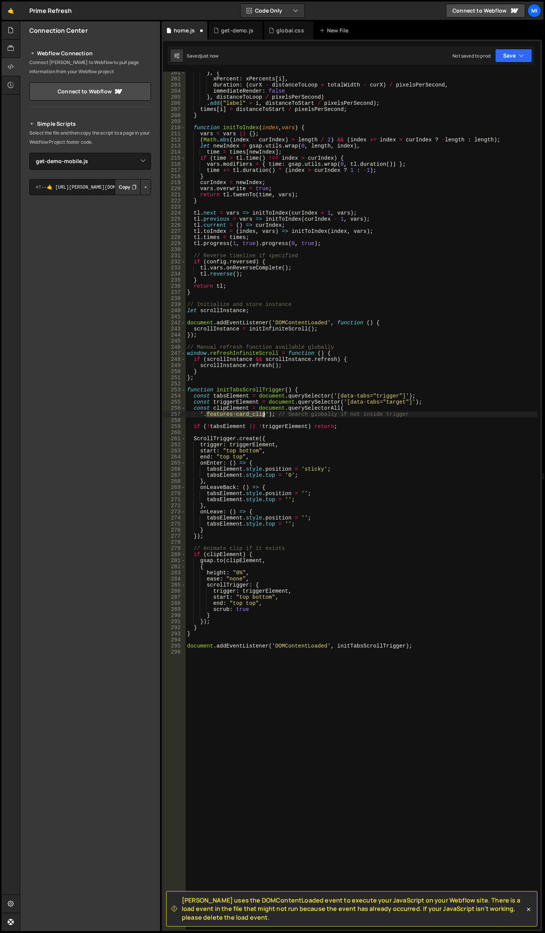
drag, startPoint x: 211, startPoint y: 413, endPoint x: 264, endPoint y: 413, distance: 53.3
click at [264, 413] on div "} , { xPercent : xPercents [ i ] , duration : ( curX - distanceToLoop + totalWi…" at bounding box center [362, 505] width 352 height 870
paste textarea
click at [308, 604] on div "} , { xPercent : xPercents [ i ] , duration : ( curX - distanceToLoop + totalWi…" at bounding box center [362, 505] width 352 height 870
drag, startPoint x: 244, startPoint y: 603, endPoint x: 254, endPoint y: 603, distance: 10.3
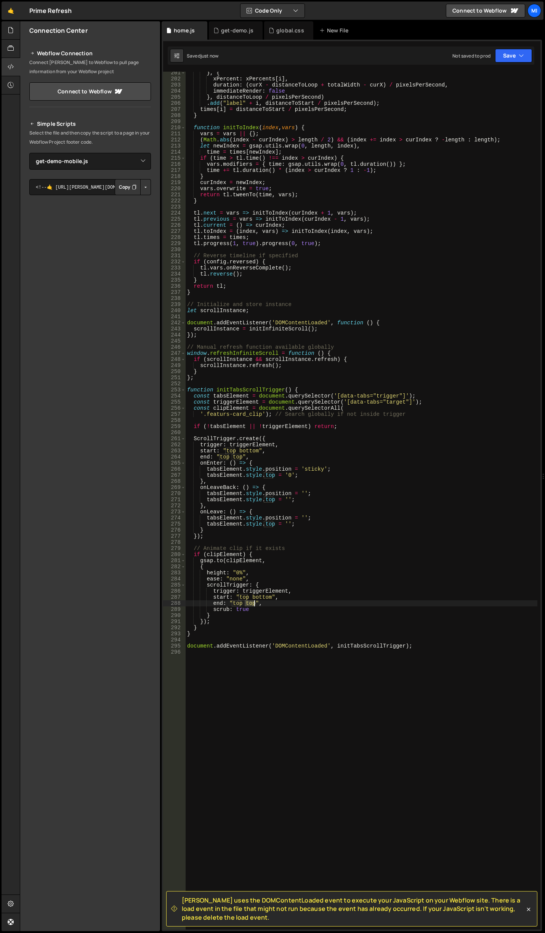
click at [254, 603] on div "} , { xPercent : xPercents [ i ] , duration : ( curX - distanceToLoop + totalWi…" at bounding box center [362, 505] width 352 height 870
click at [315, 605] on div "} , { xPercent : xPercents [ i ] , duration : ( curX - distanceToLoop + totalWi…" at bounding box center [362, 505] width 352 height 870
click at [269, 600] on div "} , { xPercent : xPercents [ i ] , duration : ( curX - distanceToLoop + totalWi…" at bounding box center [362, 505] width 352 height 870
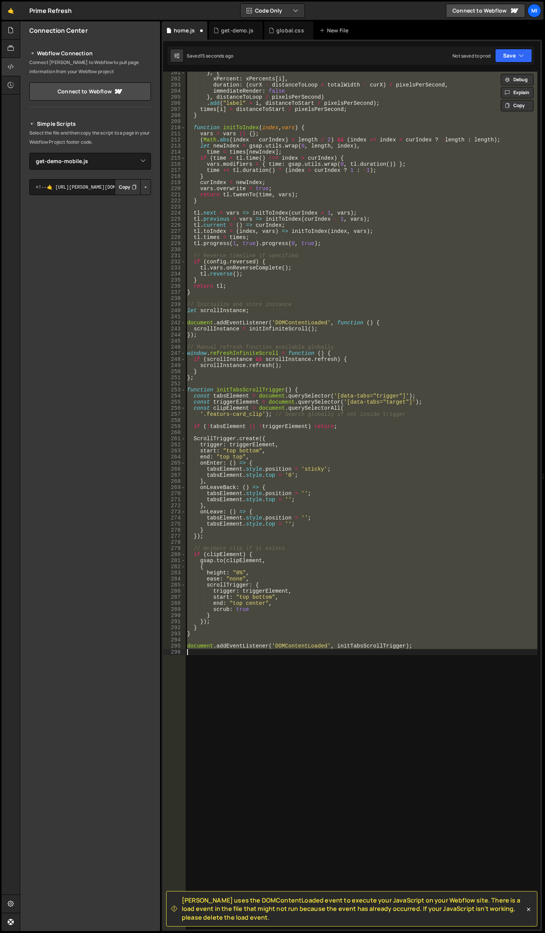
scroll to position [0, 4]
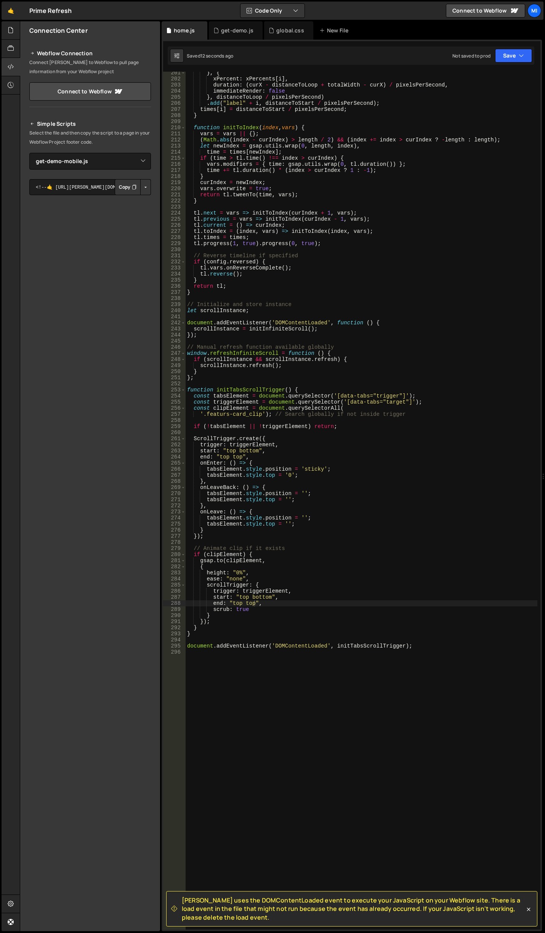
click at [271, 603] on div "} , { xPercent : xPercents [ i ] , duration : ( curX - distanceToLoop + totalWi…" at bounding box center [362, 505] width 352 height 870
drag, startPoint x: 250, startPoint y: 596, endPoint x: 267, endPoint y: 596, distance: 17.5
click at [267, 596] on div "} , { xPercent : xPercents [ i ] , duration : ( curX - distanceToLoop + totalWi…" at bounding box center [362, 505] width 352 height 870
click at [250, 571] on div "} , { xPercent : xPercents [ i ] , duration : ( curX - distanceToLoop + totalWi…" at bounding box center [362, 505] width 352 height 870
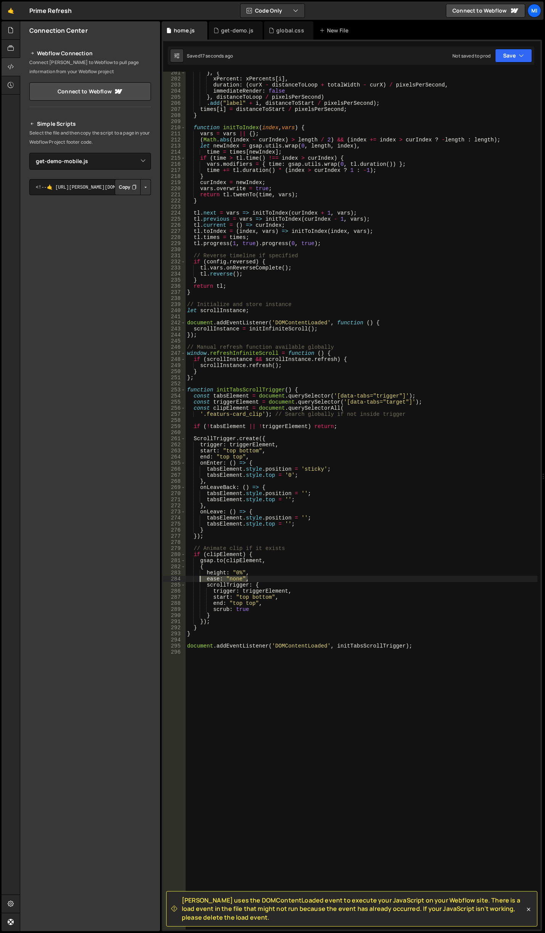
drag, startPoint x: 252, startPoint y: 579, endPoint x: 198, endPoint y: 578, distance: 53.7
click at [198, 578] on div "} , { xPercent : xPercents [ i ] , duration : ( curX - distanceToLoop + totalWi…" at bounding box center [362, 505] width 352 height 870
type textarea "ease: "none","
click at [237, 609] on div "} , { xPercent : xPercents [ i ] , duration : ( curX - distanceToLoop + totalWi…" at bounding box center [362, 505] width 352 height 870
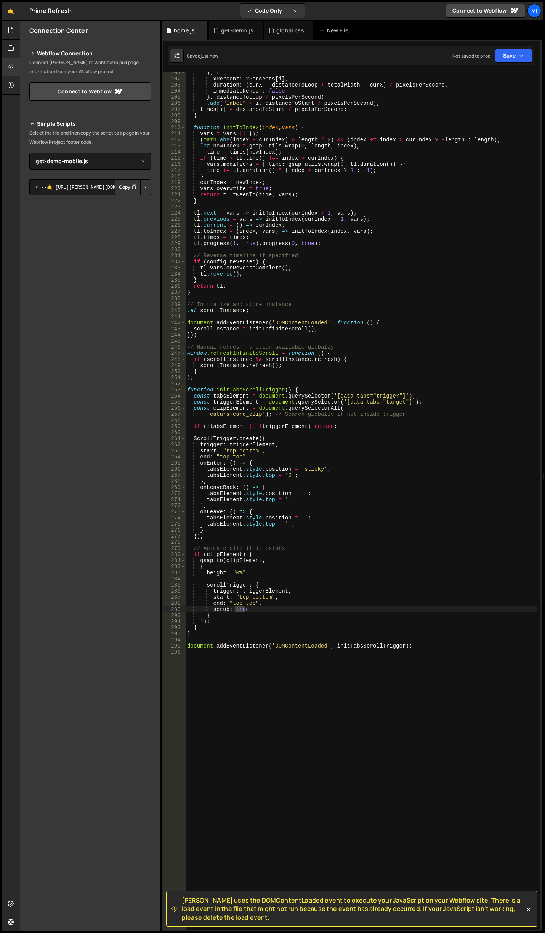
drag, startPoint x: 235, startPoint y: 609, endPoint x: 248, endPoint y: 609, distance: 13.3
click at [248, 609] on div "} , { xPercent : xPercents [ i ] , duration : ( curX - distanceToLoop + totalWi…" at bounding box center [362, 505] width 352 height 870
drag, startPoint x: 235, startPoint y: 611, endPoint x: 246, endPoint y: 612, distance: 11.1
click at [246, 612] on div "} , { xPercent : xPercents [ i ] , duration : ( curX - distanceToLoop + totalWi…" at bounding box center [362, 505] width 352 height 870
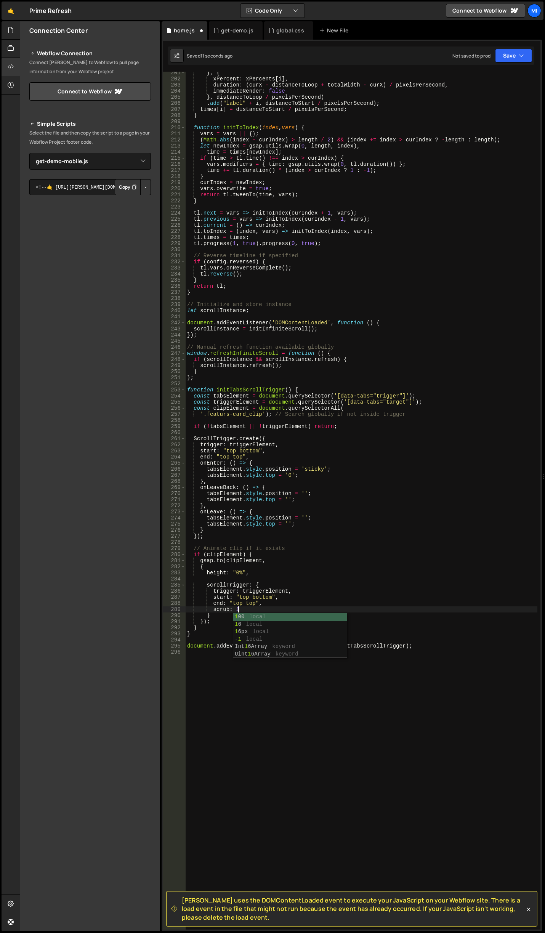
scroll to position [0, 3]
click at [255, 612] on div "} , { xPercent : xPercents [ i ] , duration : ( curX - distanceToLoop + totalWi…" at bounding box center [362, 505] width 352 height 870
click at [304, 596] on div "} , { xPercent : xPercents [ i ] , duration : ( curX - distanceToLoop + totalWi…" at bounding box center [362, 505] width 352 height 870
drag, startPoint x: 243, startPoint y: 592, endPoint x: 264, endPoint y: 592, distance: 21.0
click at [264, 592] on div "} , { xPercent : xPercents [ i ] , duration : ( curX - distanceToLoop + totalWi…" at bounding box center [362, 505] width 352 height 870
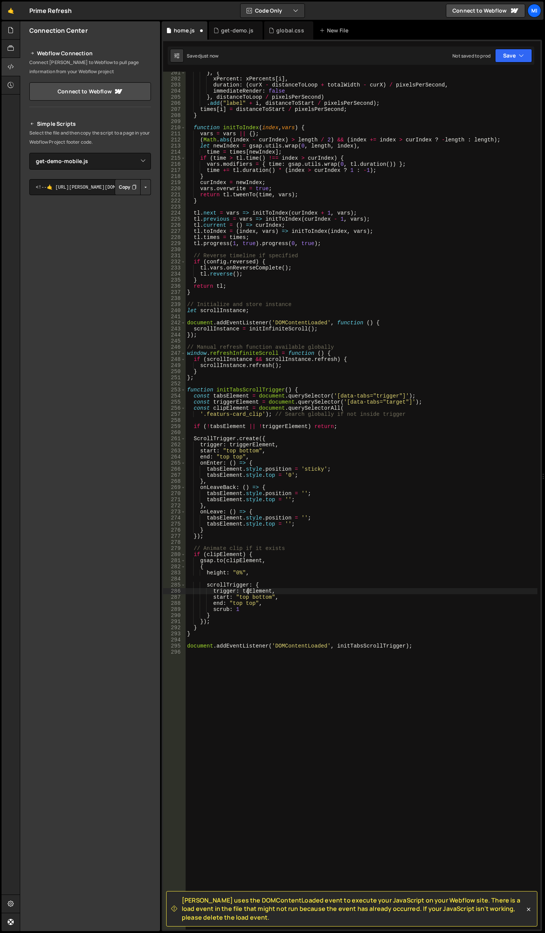
scroll to position [0, 5]
click at [274, 610] on div "} , { xPercent : xPercents [ i ] , duration : ( curX - distanceToLoop + totalWi…" at bounding box center [362, 505] width 352 height 870
drag, startPoint x: 250, startPoint y: 596, endPoint x: 268, endPoint y: 597, distance: 17.9
click at [268, 597] on div "} , { xPercent : xPercents [ i ] , duration : ( curX - distanceToLoop + totalWi…" at bounding box center [362, 505] width 352 height 870
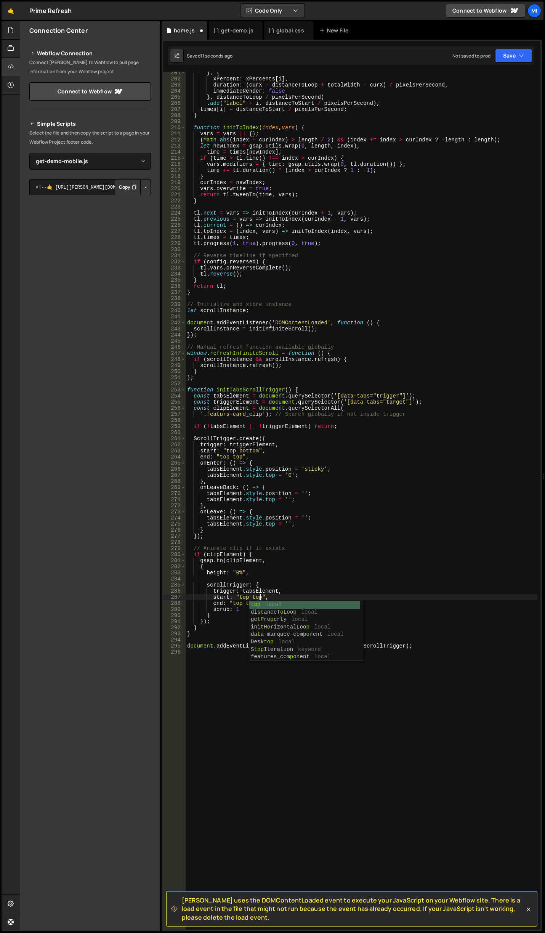
scroll to position [0, 5]
drag, startPoint x: 243, startPoint y: 589, endPoint x: 256, endPoint y: 589, distance: 12.6
click at [256, 589] on div "} , { xPercent : xPercents [ i ] , duration : ( curX - distanceToLoop + totalWi…" at bounding box center [362, 505] width 352 height 870
drag, startPoint x: 249, startPoint y: 597, endPoint x: 262, endPoint y: 598, distance: 13.0
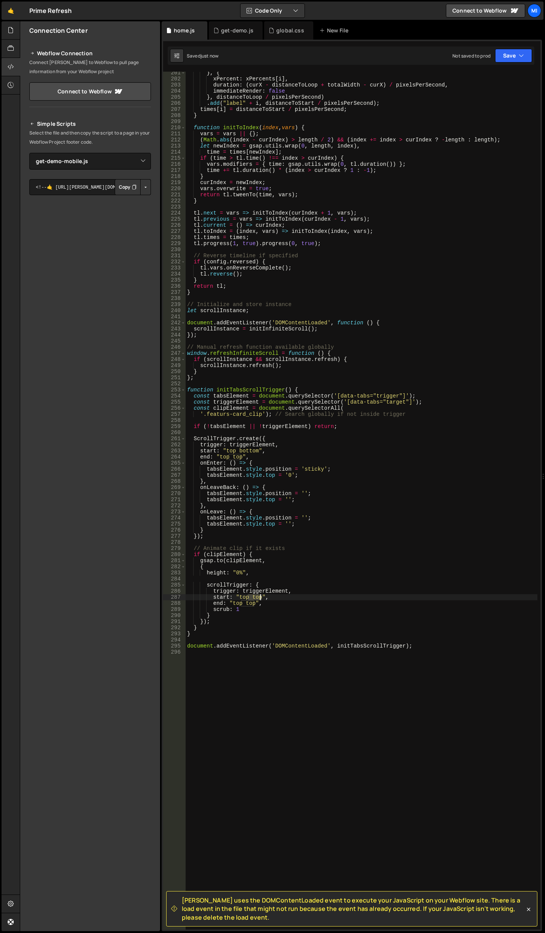
click at [262, 598] on div "} , { xPercent : xPercents [ i ] , duration : ( curX - distanceToLoop + totalWi…" at bounding box center [362, 505] width 352 height 870
drag, startPoint x: 254, startPoint y: 613, endPoint x: 261, endPoint y: 604, distance: 10.4
click at [254, 613] on div "} , { xPercent : xPercents [ i ] , duration : ( curX - distanceToLoop + totalWi…" at bounding box center [362, 505] width 352 height 870
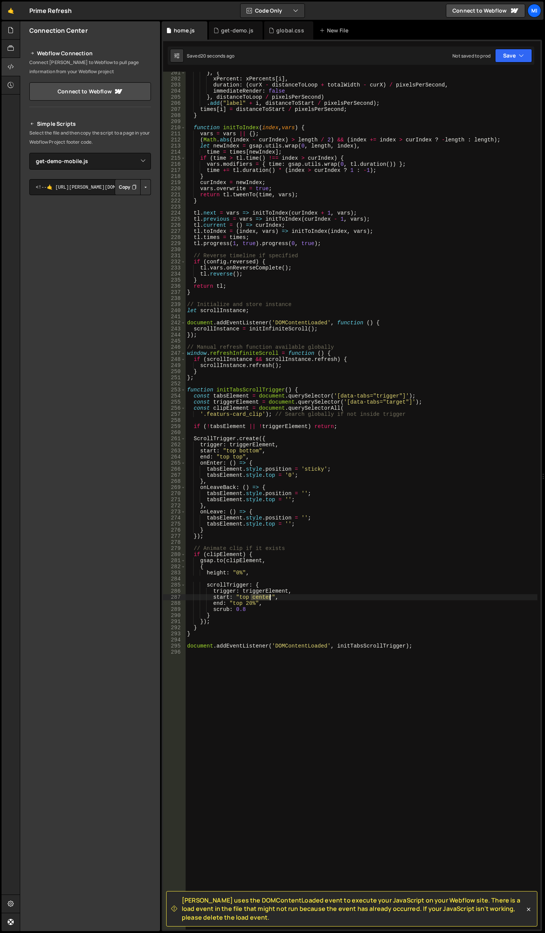
drag, startPoint x: 252, startPoint y: 597, endPoint x: 270, endPoint y: 598, distance: 17.9
click at [270, 598] on div "} , { xPercent : xPercents [ i ] , duration : ( curX - distanceToLoop + totalWi…" at bounding box center [362, 505] width 352 height 870
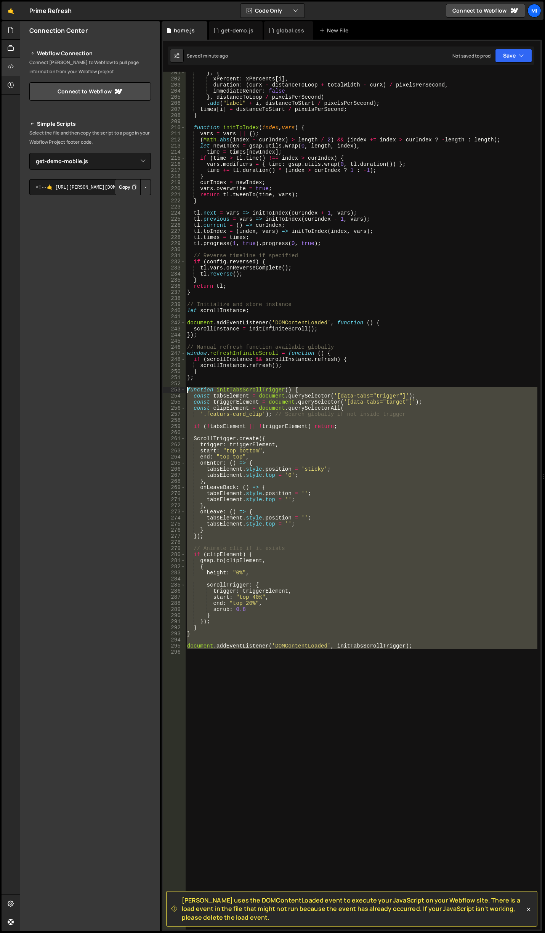
drag, startPoint x: 436, startPoint y: 662, endPoint x: 126, endPoint y: 387, distance: 414.3
click at [126, 387] on div "Files New File Javascript files 0 get-demo-mobile.js 0 0 get-demo.js 0 0 home.j…" at bounding box center [282, 476] width 525 height 910
type textarea "function initTabsScrollTrigger() { const tabsElement = document.querySelector('…"
click at [316, 718] on div "} , { xPercent : xPercents [ i ] , duration : ( curX - distanceToLoop + totalWi…" at bounding box center [362, 501] width 352 height 858
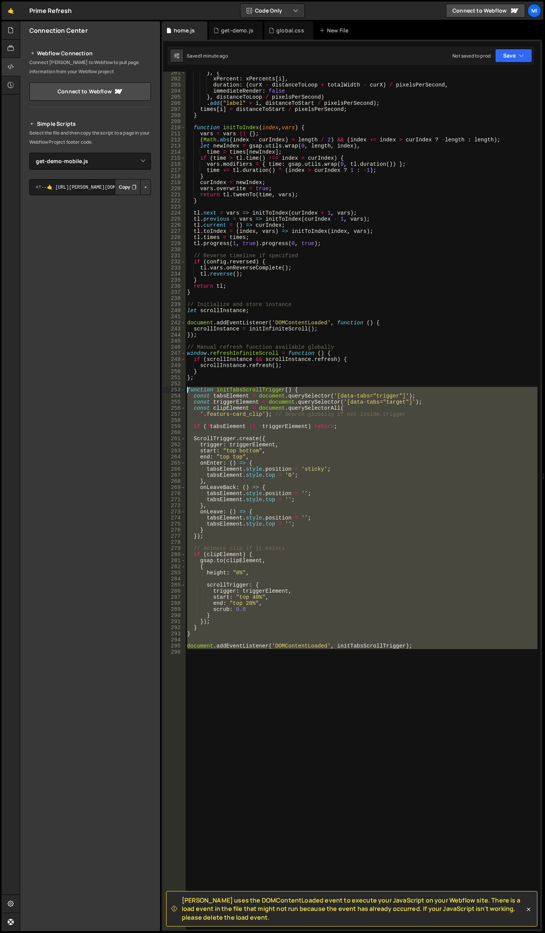
drag, startPoint x: 436, startPoint y: 692, endPoint x: 142, endPoint y: 392, distance: 420.3
click at [136, 391] on div "Files New File Javascript files 0 get-demo-mobile.js 0 0 get-demo.js 0 0 home.j…" at bounding box center [282, 476] width 525 height 910
paste textarea "document.addEventListener('DOMContentLoaded', initTabsScrollTrigger"
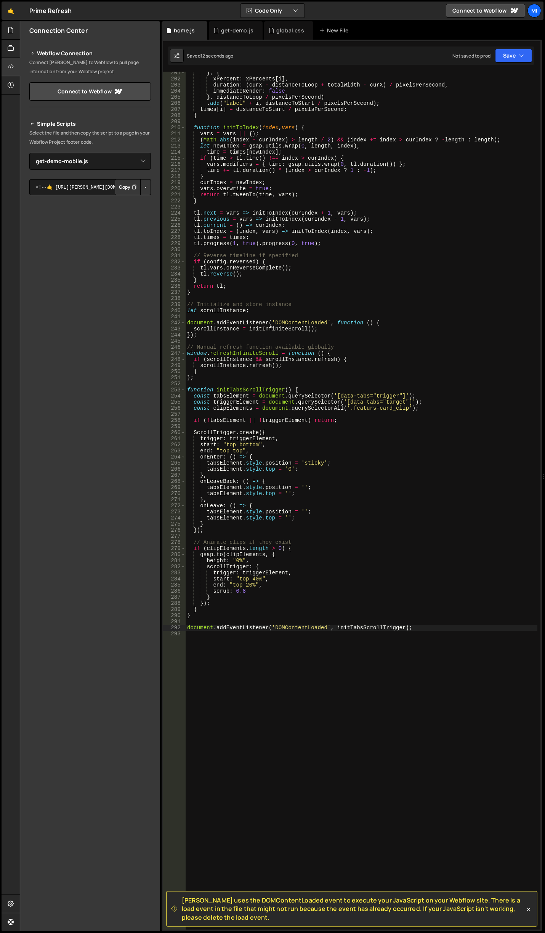
click at [387, 522] on div "} , { xPercent : xPercents [ i ] , duration : ( curX - distanceToLoop + totalWi…" at bounding box center [362, 505] width 352 height 870
click at [371, 407] on div "} , { xPercent : xPercents [ i ] , duration : ( curX - distanceToLoop + totalWi…" at bounding box center [362, 505] width 352 height 870
drag, startPoint x: 253, startPoint y: 581, endPoint x: 260, endPoint y: 579, distance: 7.7
click at [260, 579] on div "} , { xPercent : xPercents [ i ] , duration : ( curX - distanceToLoop + totalWi…" at bounding box center [362, 505] width 352 height 870
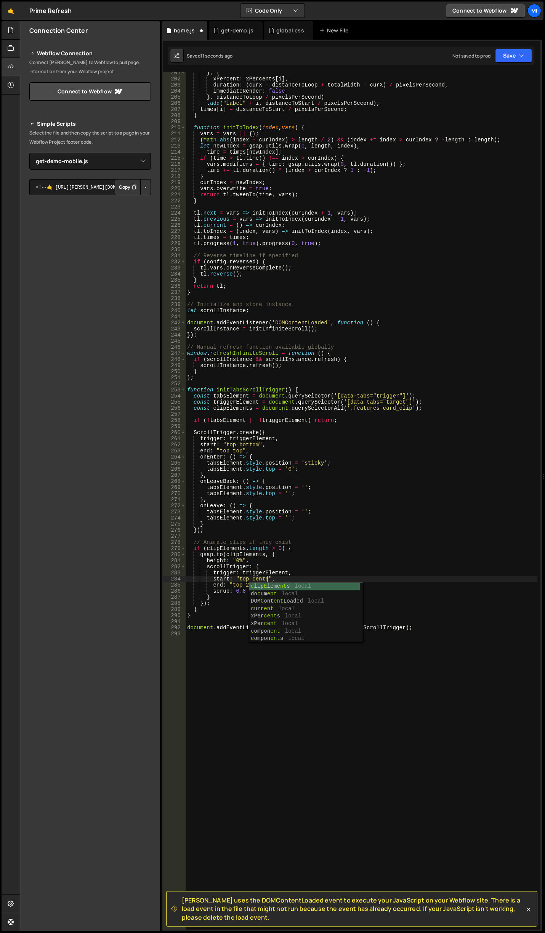
scroll to position [0, 6]
type textarea "start: "top center","
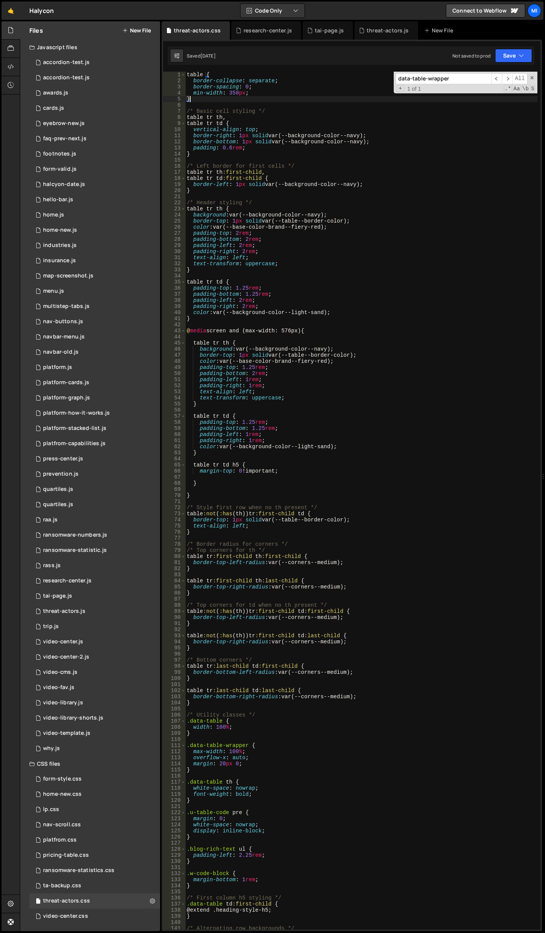
scroll to position [0, 0]
